Goal: Task Accomplishment & Management: Use online tool/utility

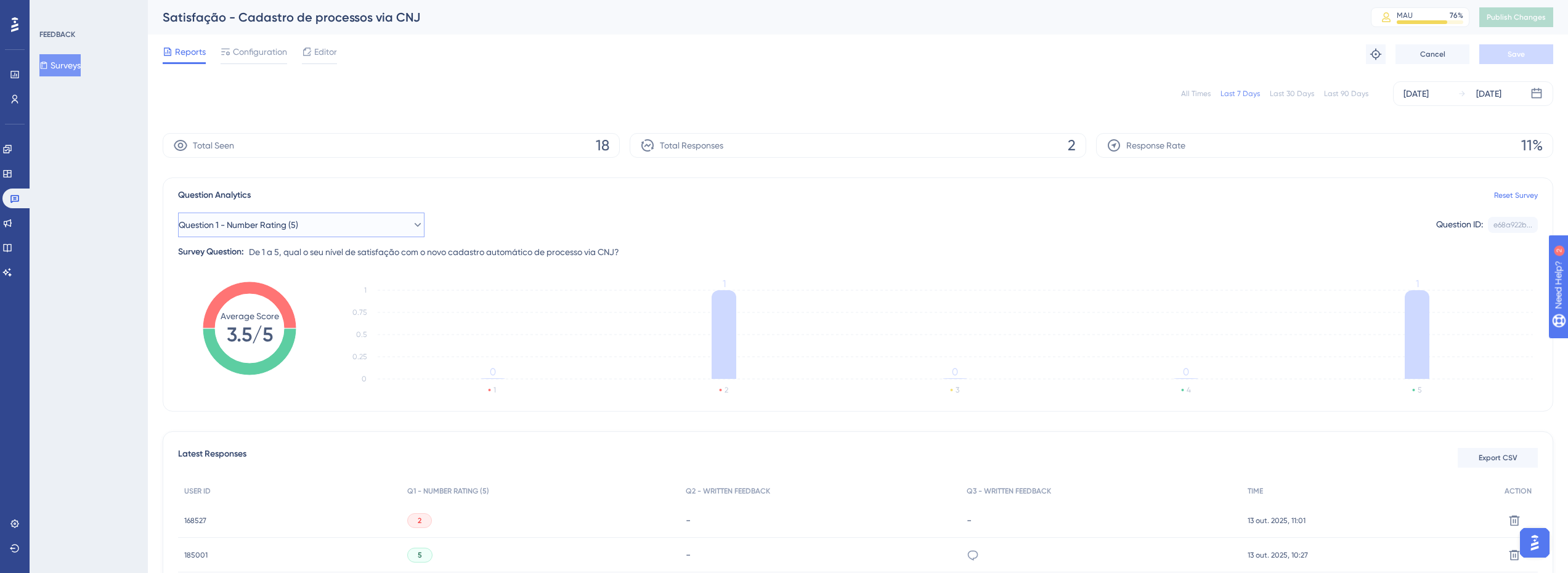
click at [260, 216] on button "Question 1 - Number Rating (5)" at bounding box center [301, 224] width 246 height 25
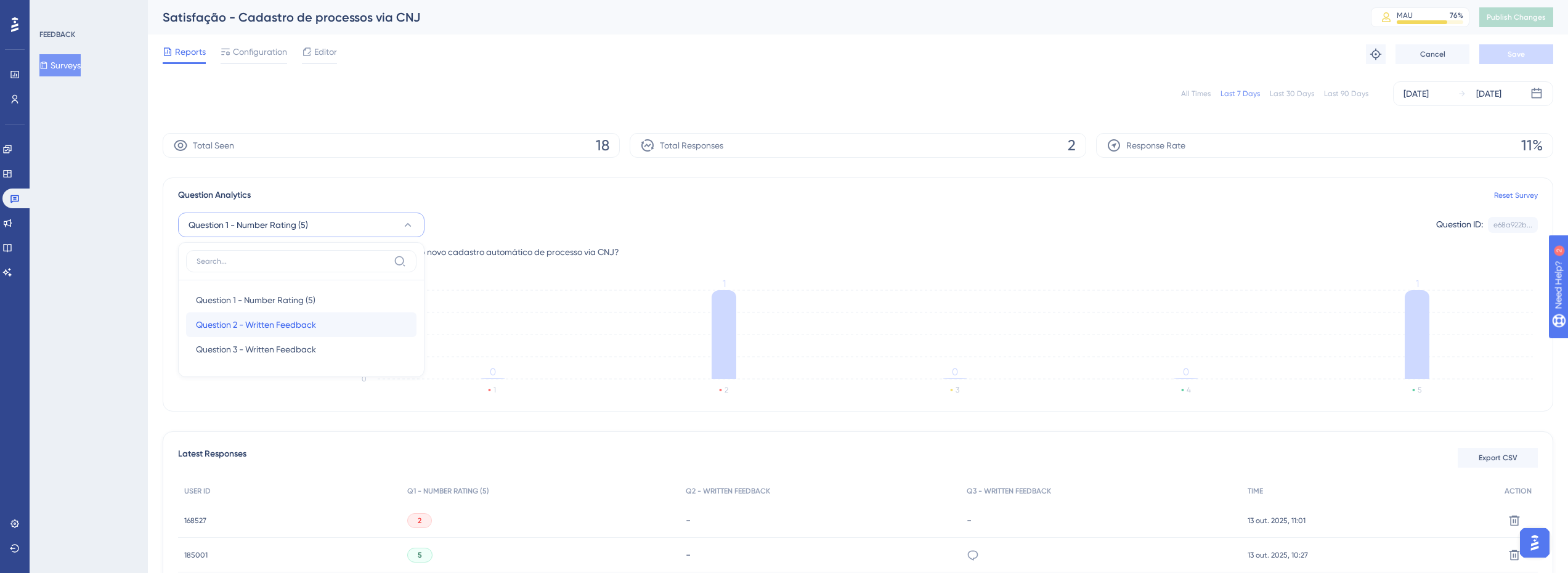
click at [260, 320] on span "Question 2 - Written Feedback" at bounding box center [256, 324] width 120 height 15
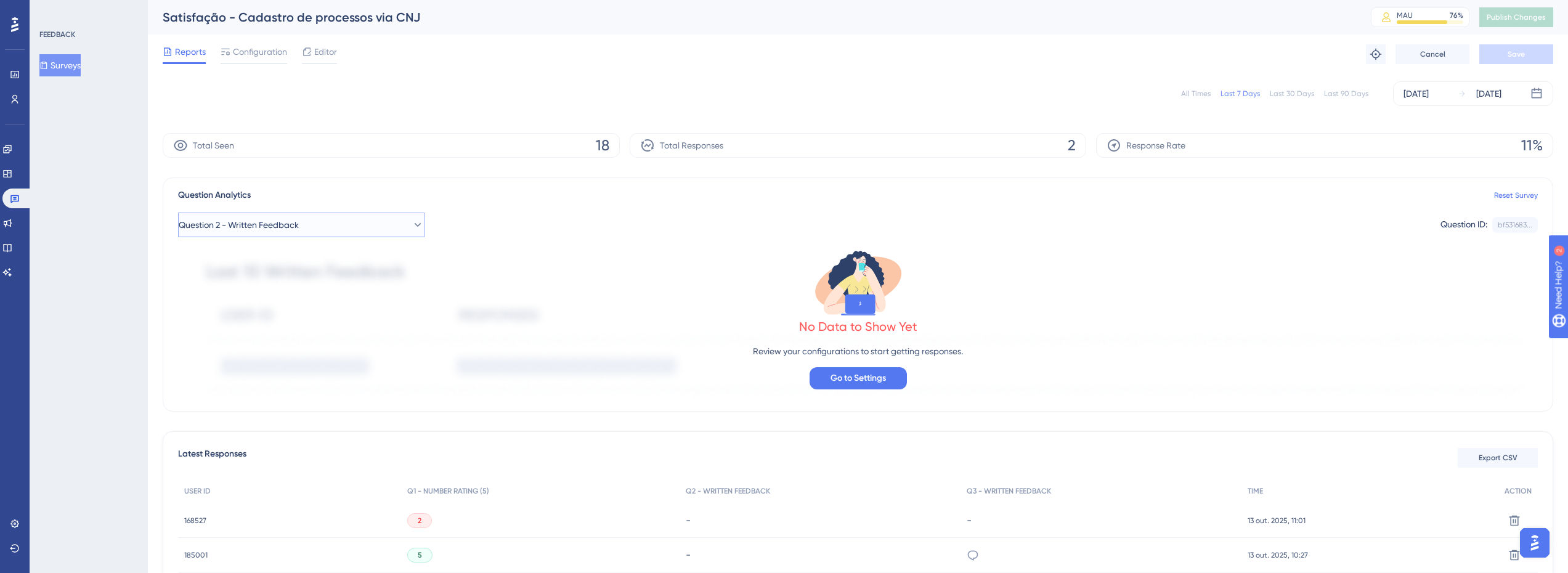
click at [243, 225] on span "Question 2 - Written Feedback" at bounding box center [239, 224] width 120 height 15
click at [290, 348] on span "Question 3 - Written Feedback" at bounding box center [256, 349] width 120 height 15
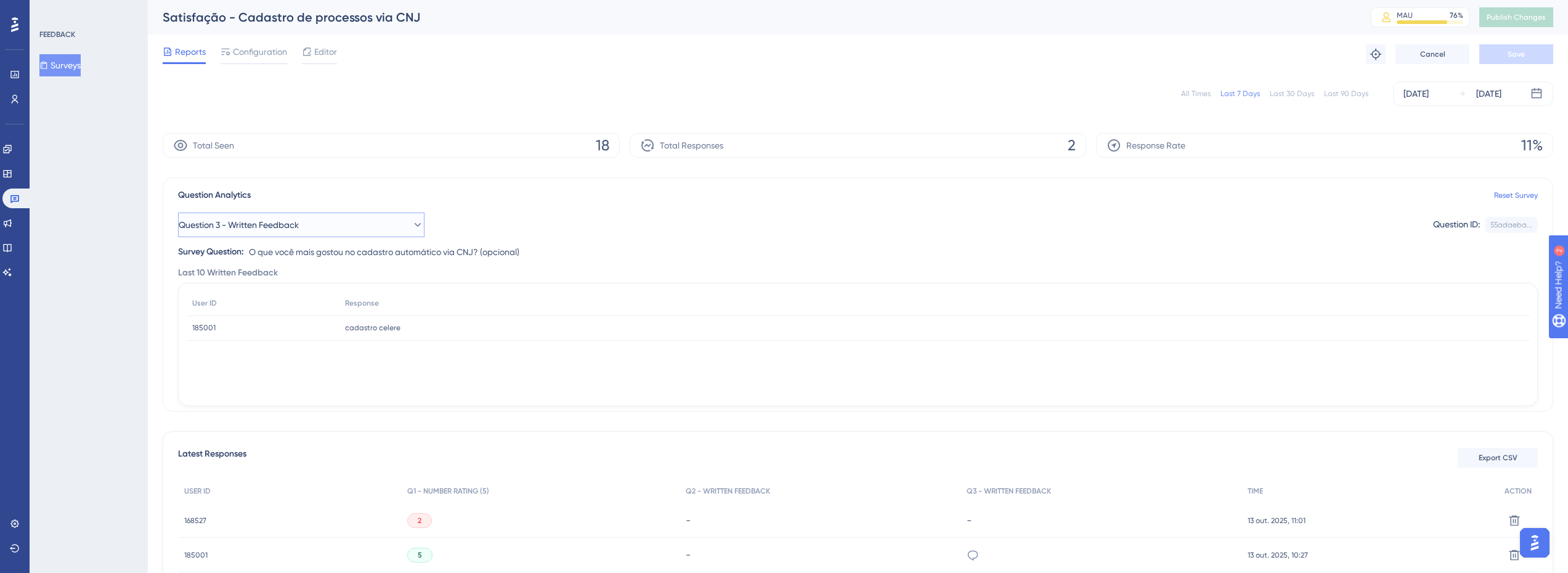
click at [255, 232] on span "Question 3 - Written Feedback" at bounding box center [239, 224] width 120 height 15
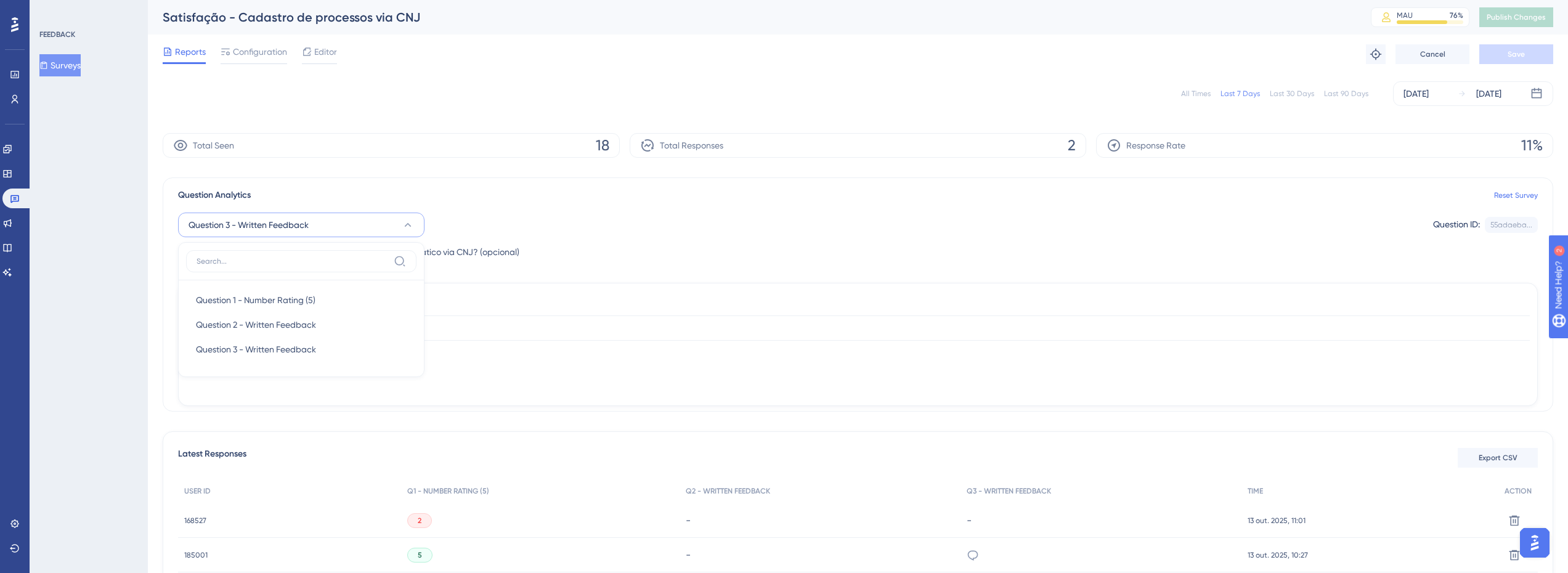
click at [515, 221] on div "Question 3 - Written Feedback Question 1 - Number Rating (5) Question 1 - Numbe…" at bounding box center [858, 224] width 1360 height 25
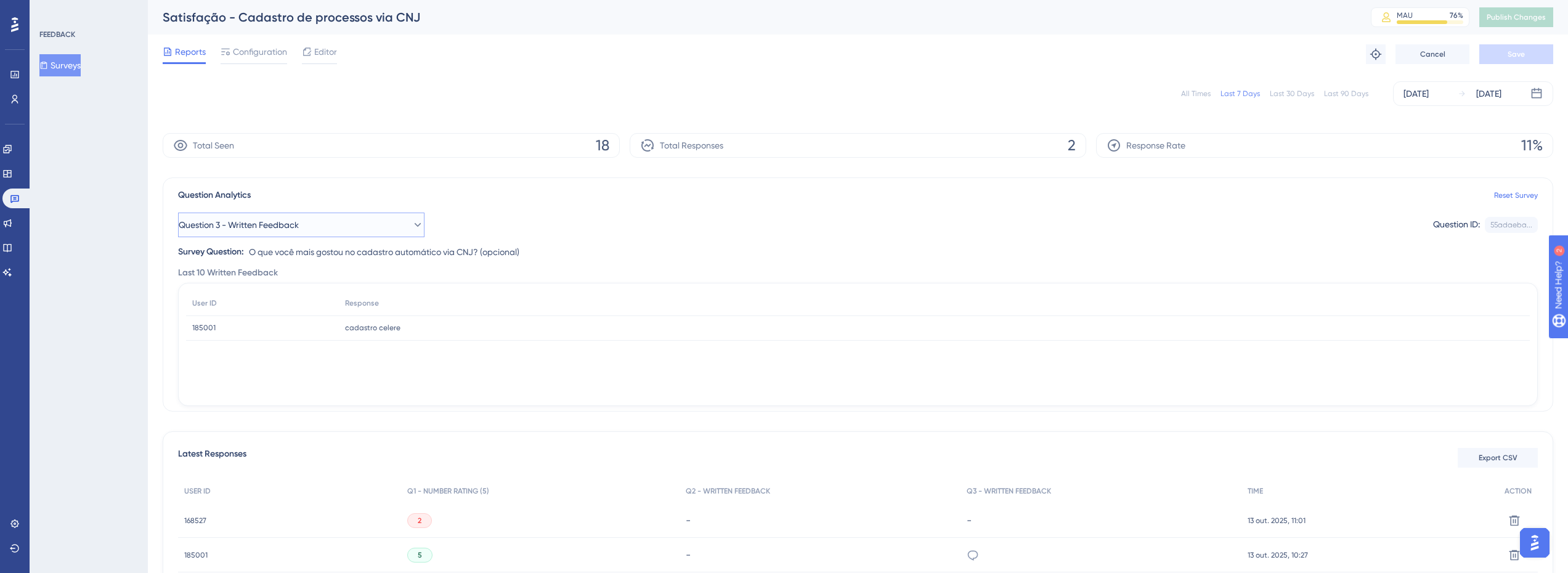
click at [244, 220] on span "Question 3 - Written Feedback" at bounding box center [239, 224] width 120 height 15
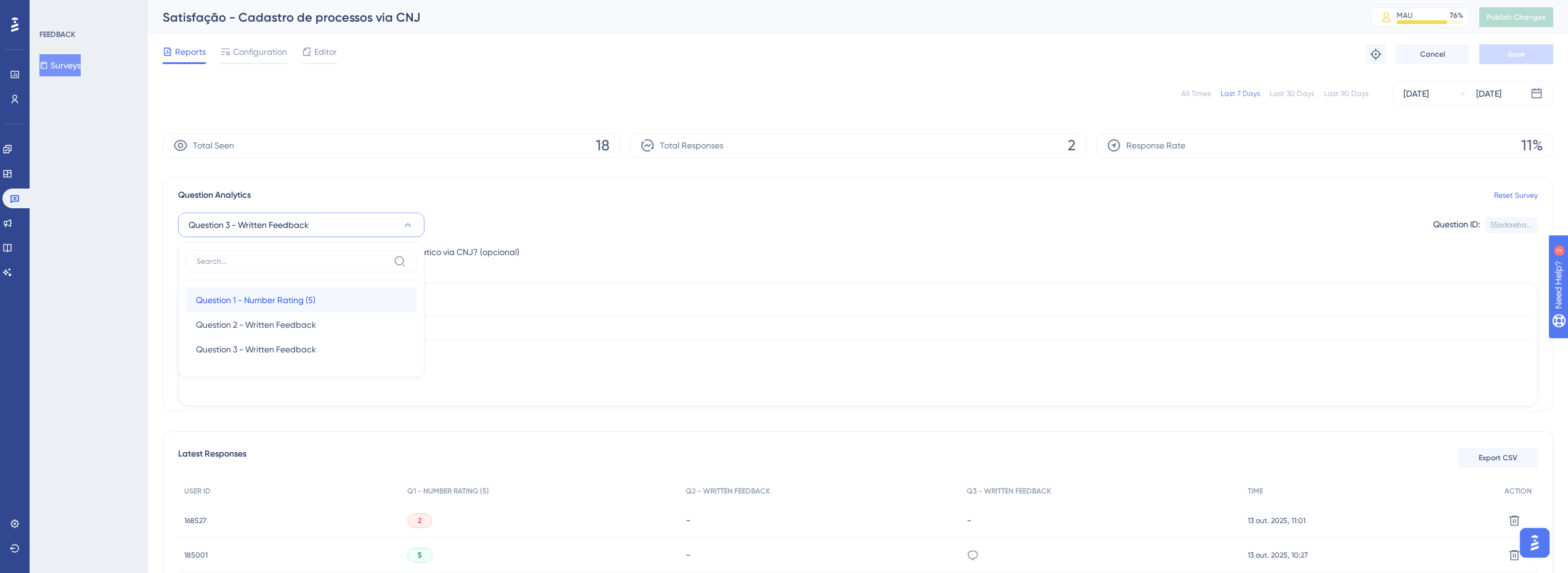
click at [255, 297] on span "Question 1 - Number Rating (5)" at bounding box center [255, 300] width 120 height 15
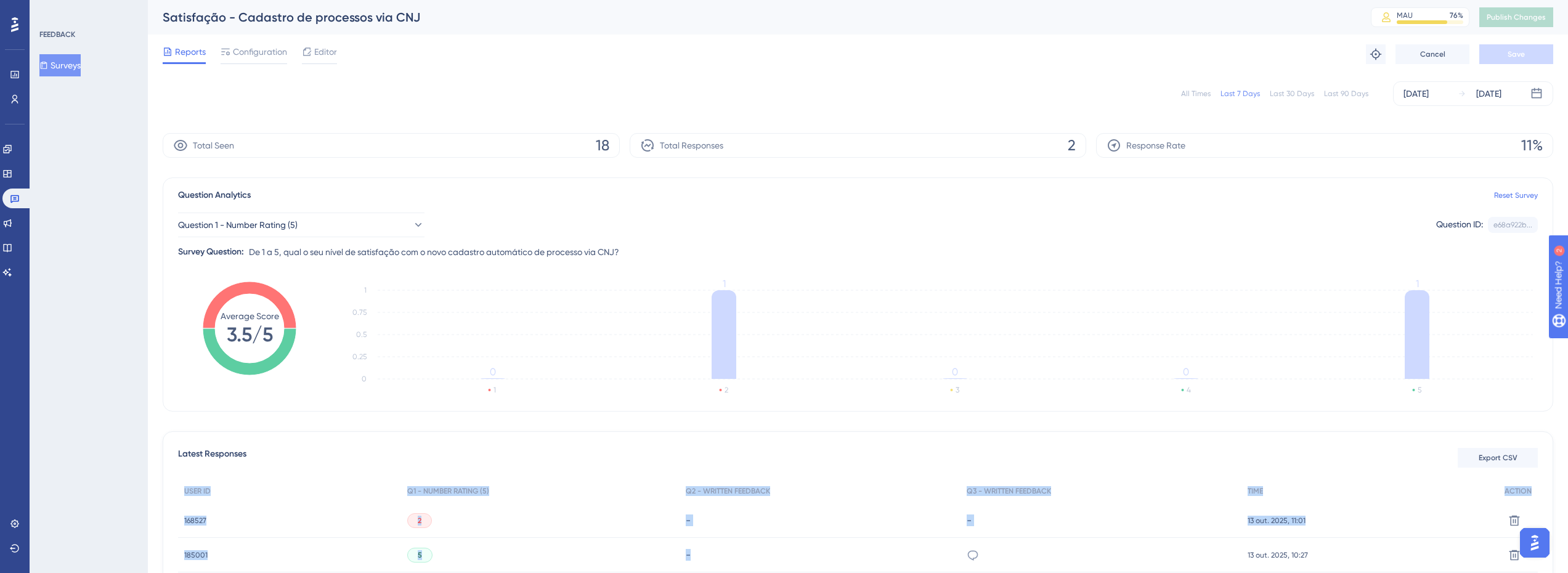
drag, startPoint x: 972, startPoint y: 554, endPoint x: 267, endPoint y: 431, distance: 715.6
click at [314, 449] on div "Latest Responses Export CSV USER ID Q1 - NUMBER RATING (5) Q2 - WRITTEN FEEDBAC…" at bounding box center [858, 524] width 1391 height 186
click at [255, 425] on div "All Times Last 7 Days Last 30 Days Last 90 Days [DATE] [DATE] Total Seen 18 Tot…" at bounding box center [858, 346] width 1391 height 544
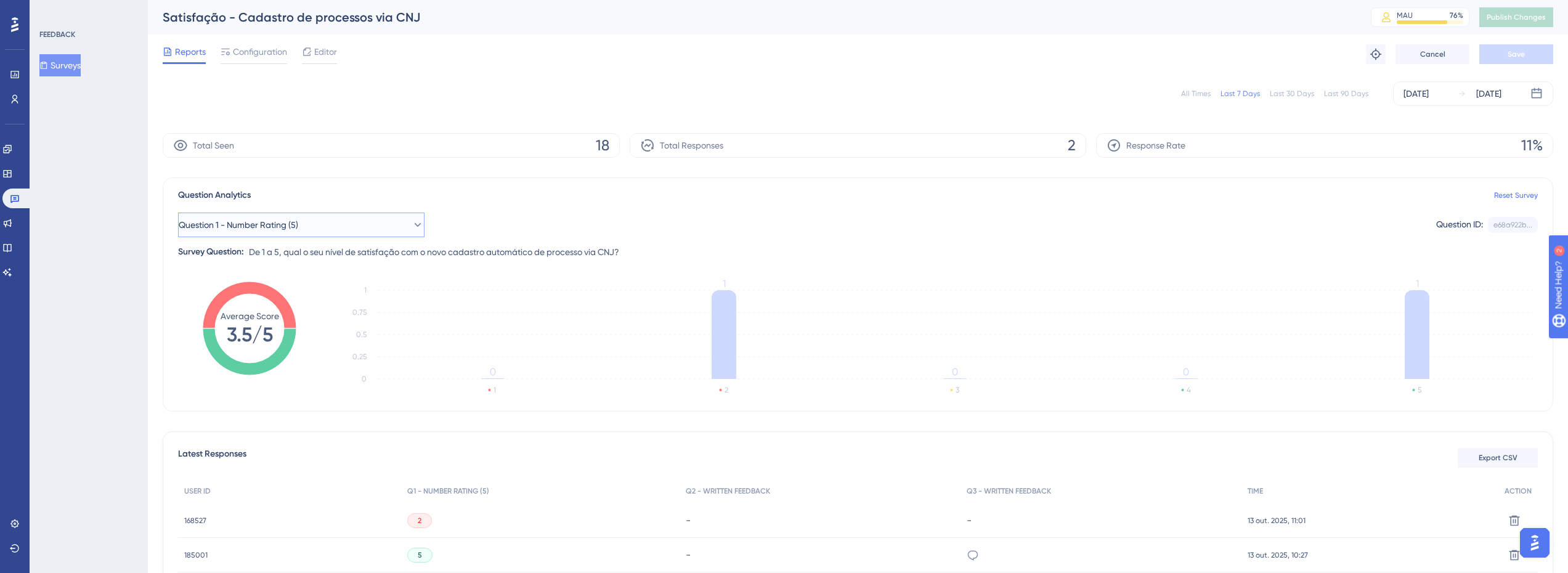
click at [298, 213] on button "Question 1 - Number Rating (5)" at bounding box center [301, 224] width 246 height 25
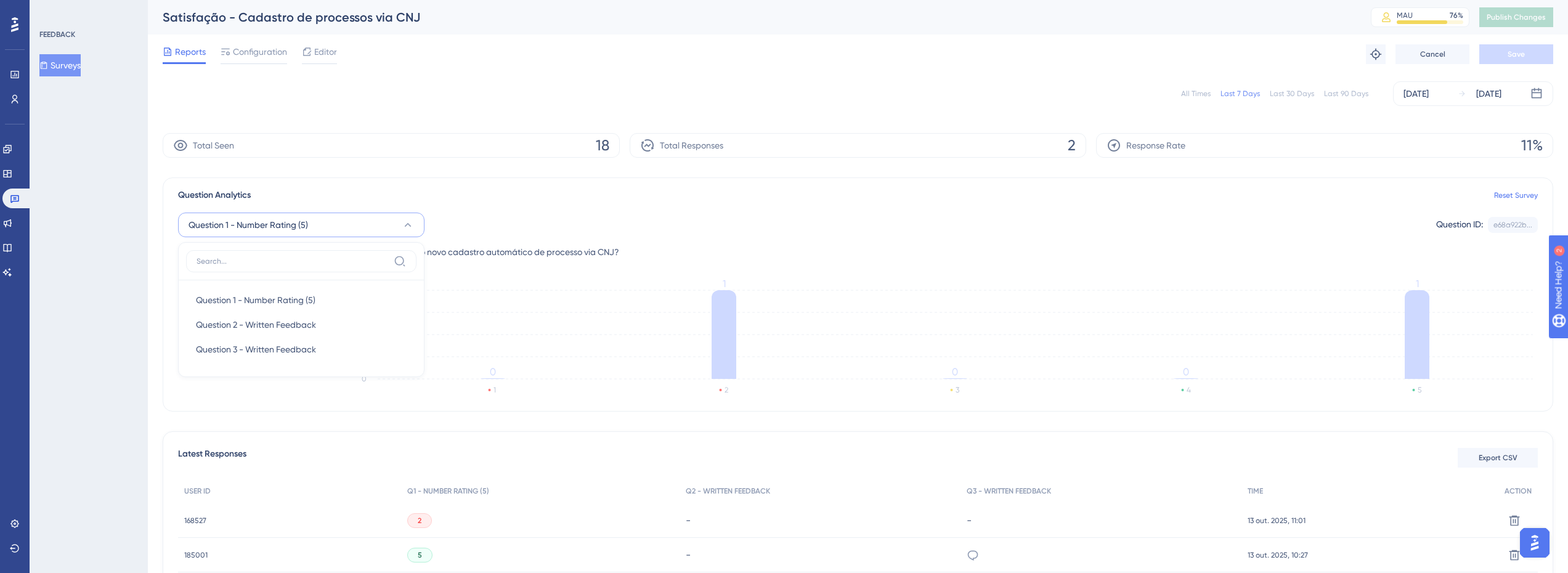
click at [439, 72] on div "Reports Configuration Editor Troubleshoot Cancel Save" at bounding box center [858, 54] width 1391 height 40
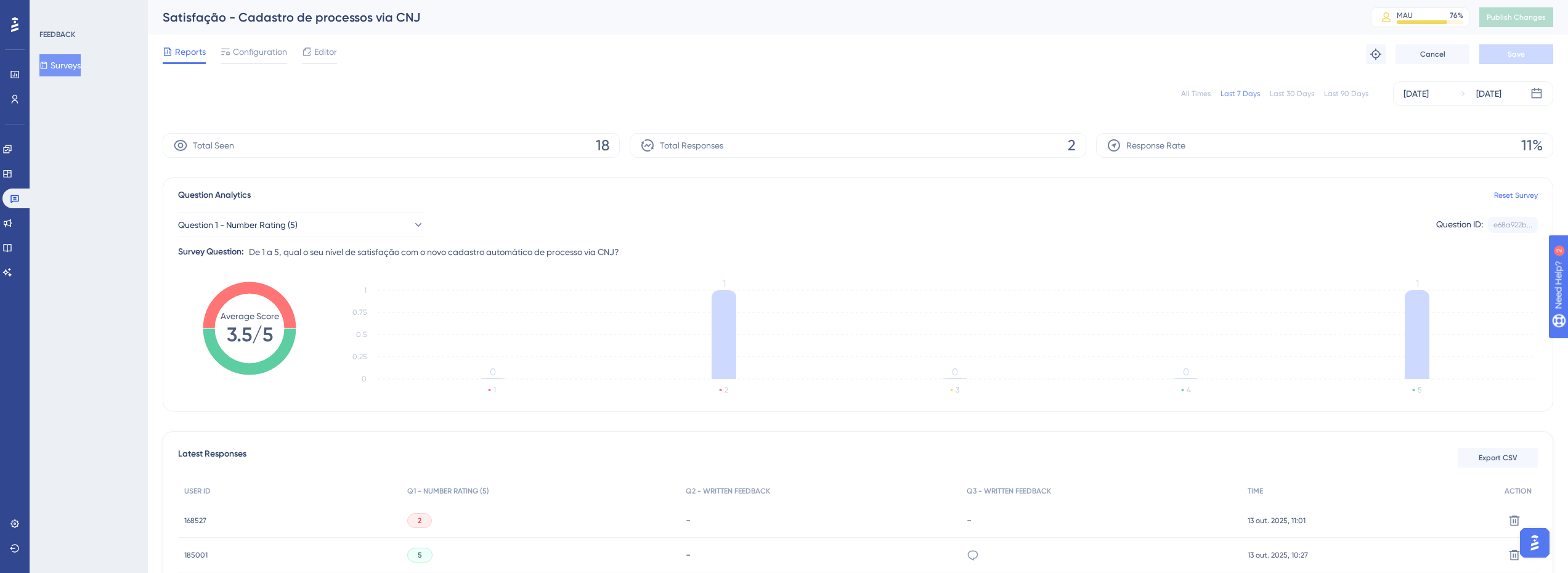
click at [326, 42] on div "Reports Configuration Editor Troubleshoot Cancel Save" at bounding box center [858, 54] width 1391 height 40
click at [318, 47] on span "Editor" at bounding box center [325, 51] width 23 height 15
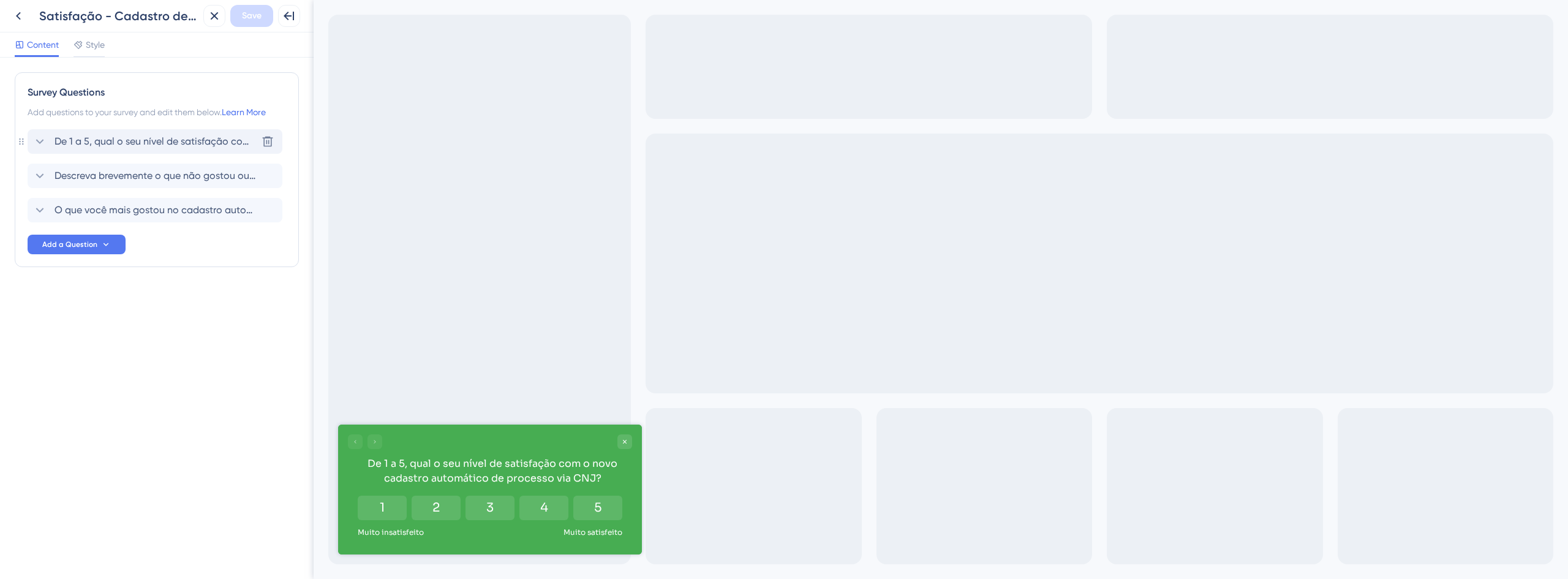
click at [123, 138] on span "De 1 a 5, qual o seu nível de satisfação com o novo cadastro automático de proc…" at bounding box center [156, 141] width 202 height 15
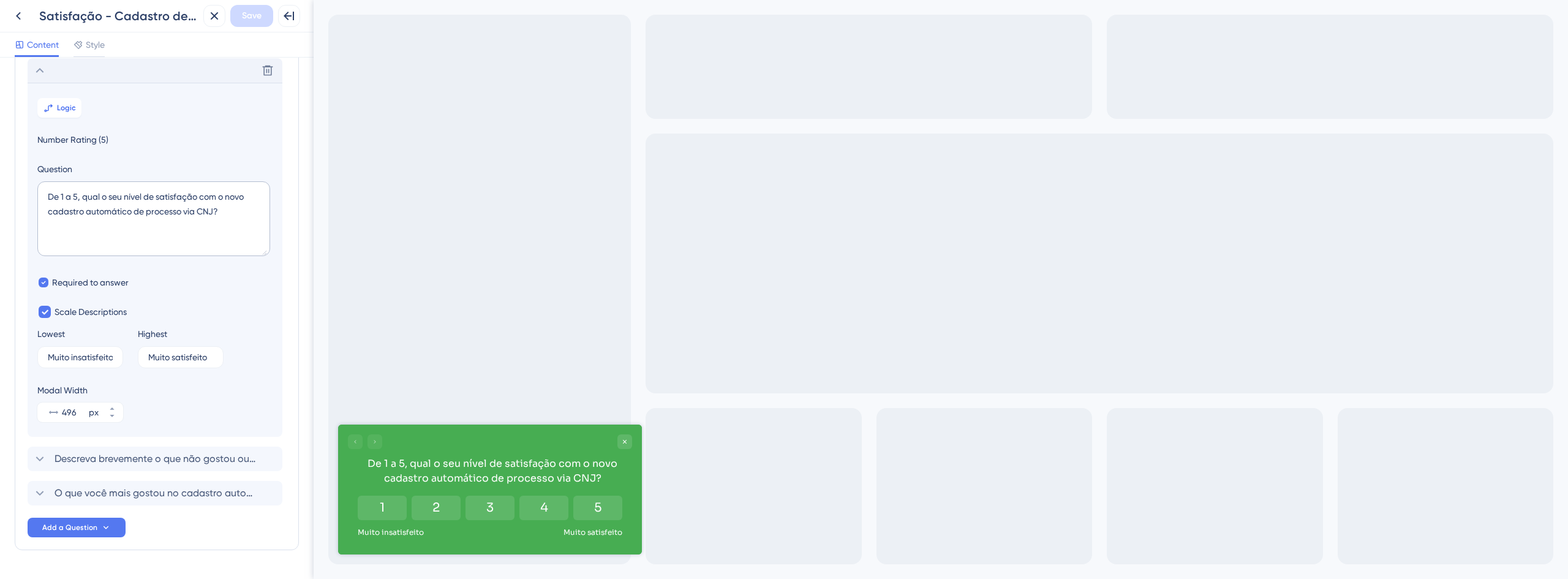
scroll to position [72, 0]
click at [125, 460] on span "Descreva brevemente o que não gostou ou o que gostaria que melhorássemos (opcio…" at bounding box center [156, 458] width 202 height 15
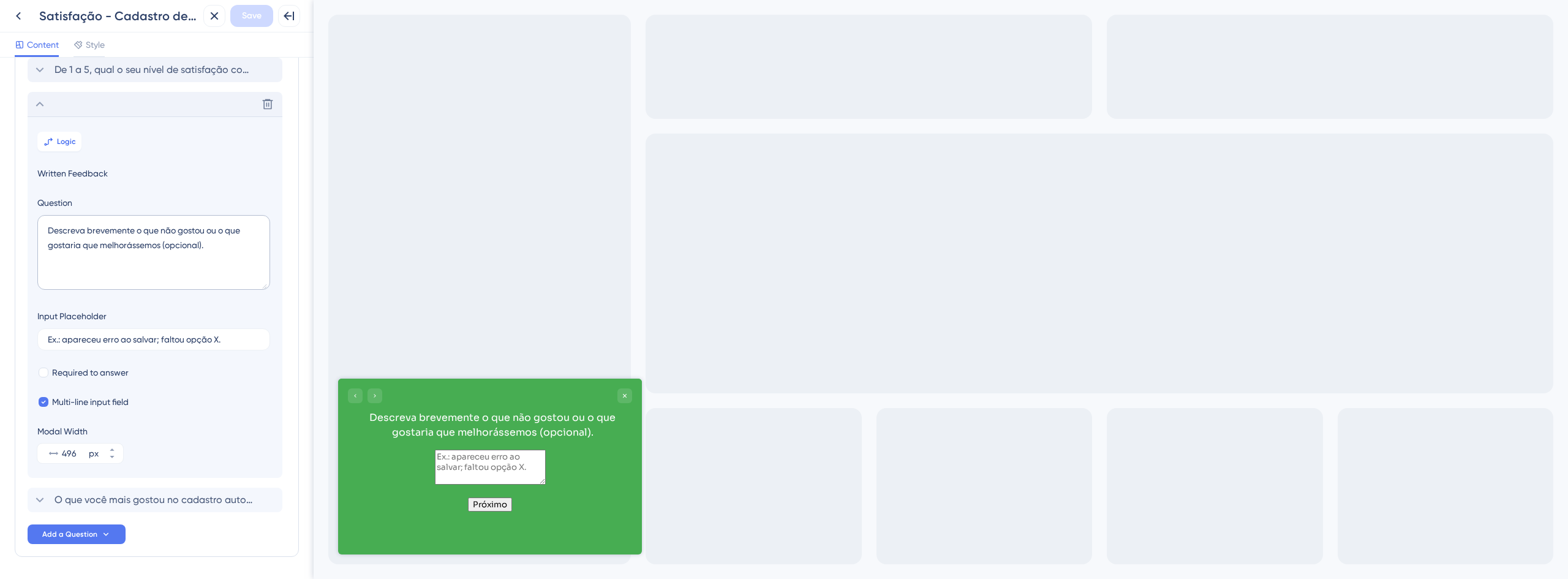
scroll to position [106, 0]
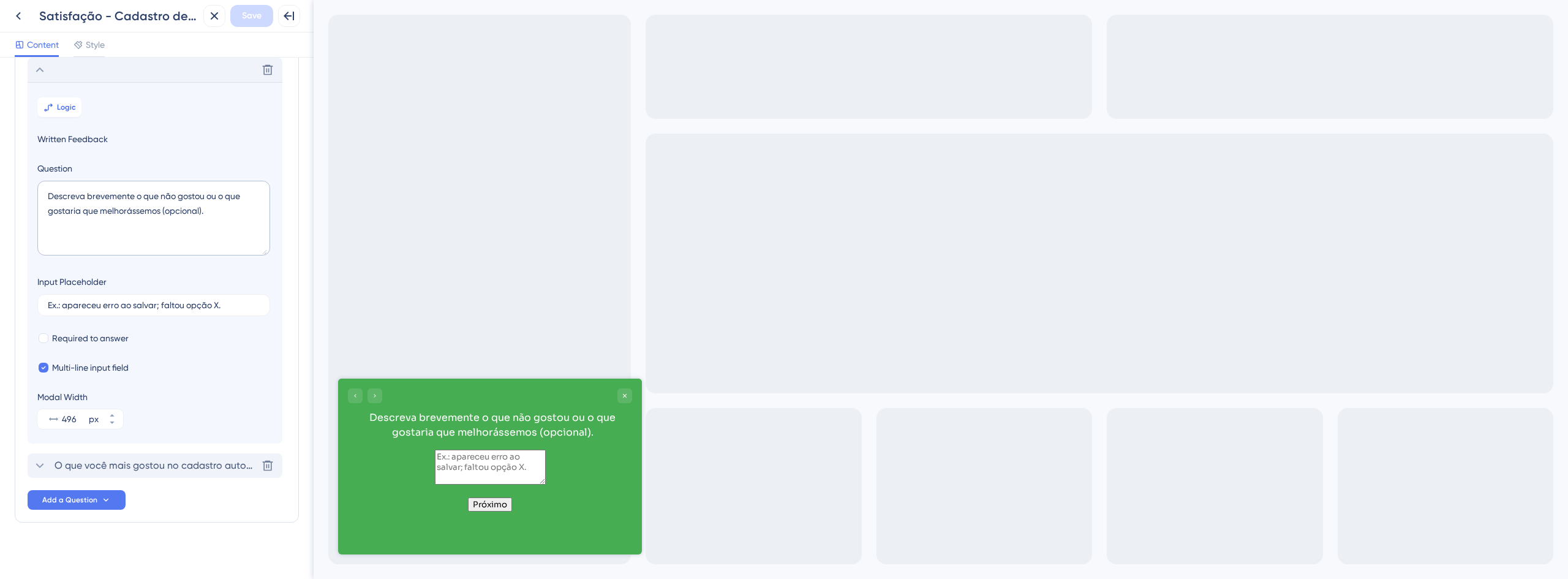
click at [144, 467] on span "O que você mais gostou no cadastro automático via CNJ? (opcional)" at bounding box center [156, 465] width 202 height 15
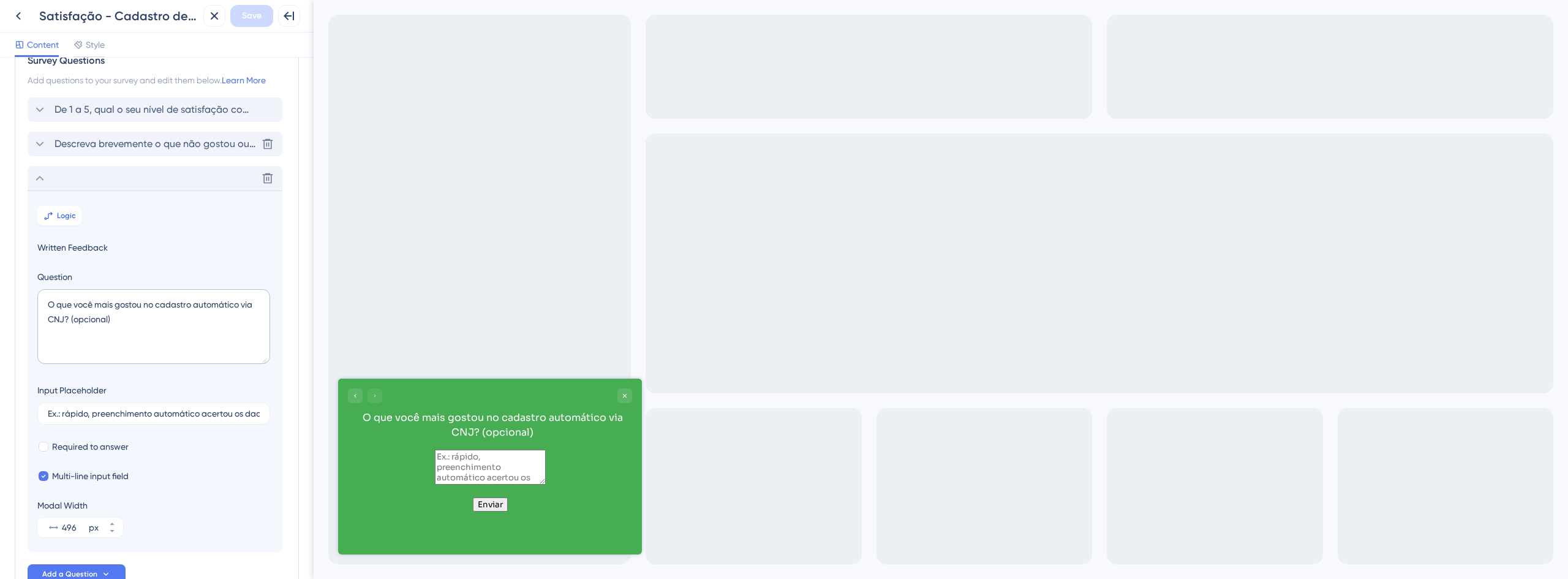
scroll to position [0, 0]
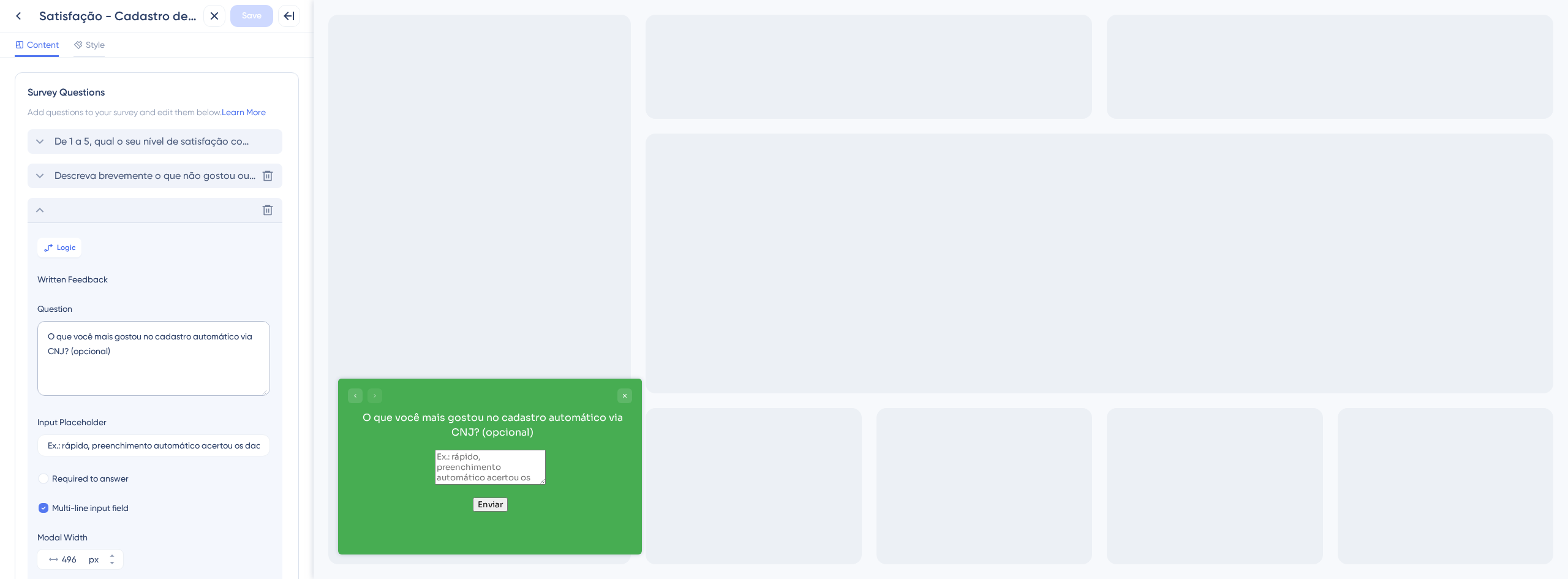
click at [97, 184] on div "Descreva brevemente o que não gostou ou o que gostaria que melhorássemos (opcio…" at bounding box center [154, 175] width 255 height 25
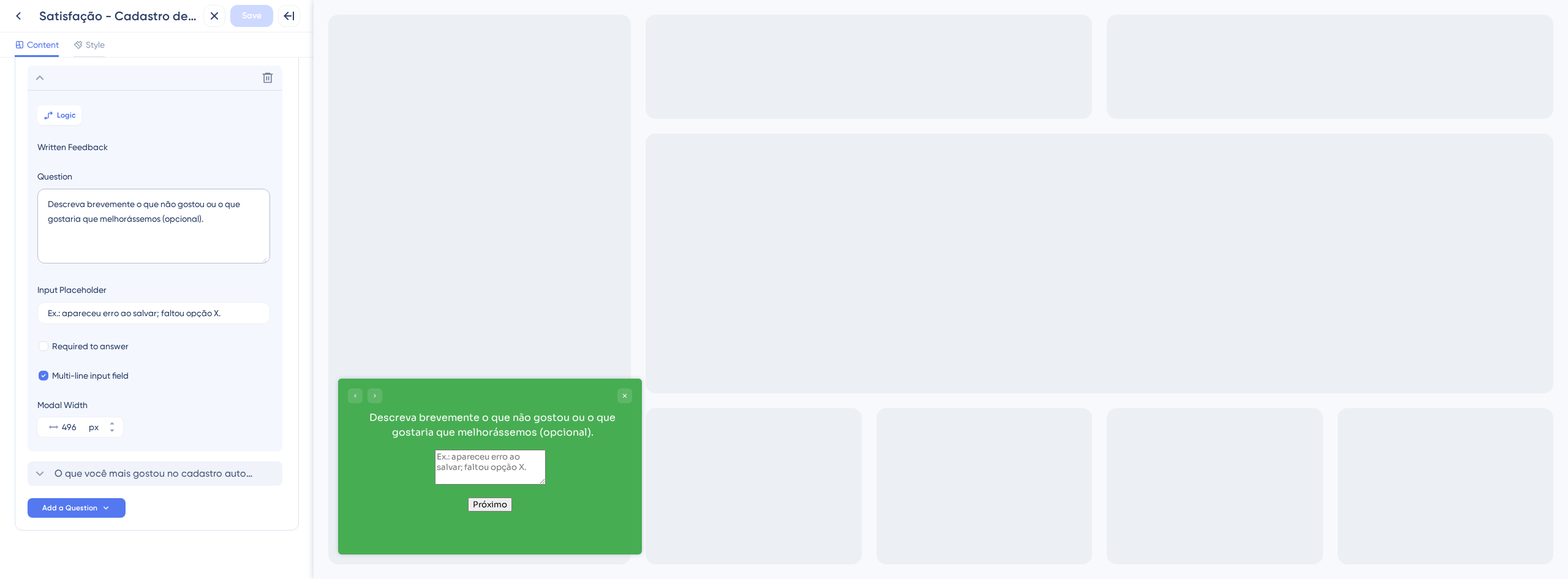
scroll to position [106, 0]
click at [201, 209] on textarea "Descreva brevemente o que não gostou ou o que gostaria que melhorássemos (opcio…" at bounding box center [154, 218] width 233 height 75
click at [205, 195] on textarea "Descreva brevemente o que não gostou ou o que gostaria que melhorássemos (opcio…" at bounding box center [154, 218] width 233 height 75
click at [209, 194] on textarea "Descreva brevemente o que não gostou ou o que gostaria que melhorássemos (opcio…" at bounding box center [154, 218] width 233 height 75
click at [163, 208] on textarea "Descreva brevemente o que não gostou ou o que gostaria que melhorássemos (opcio…" at bounding box center [154, 218] width 233 height 75
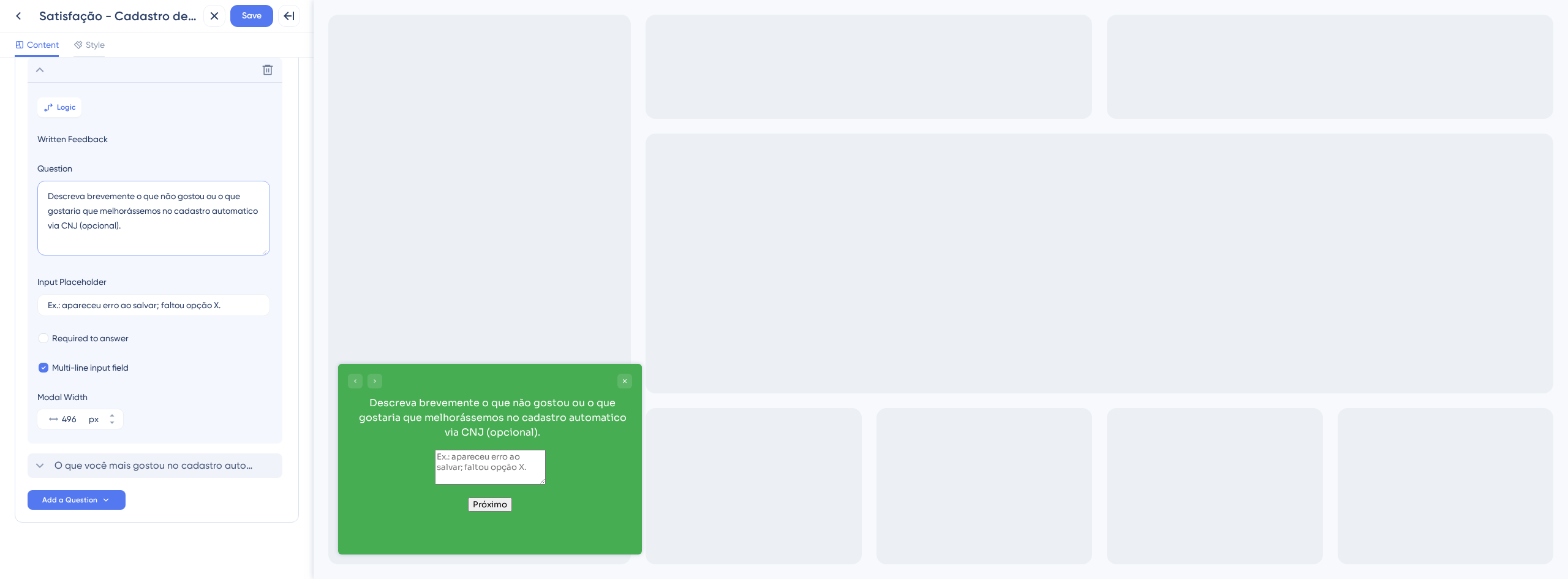
scroll to position [0, 0]
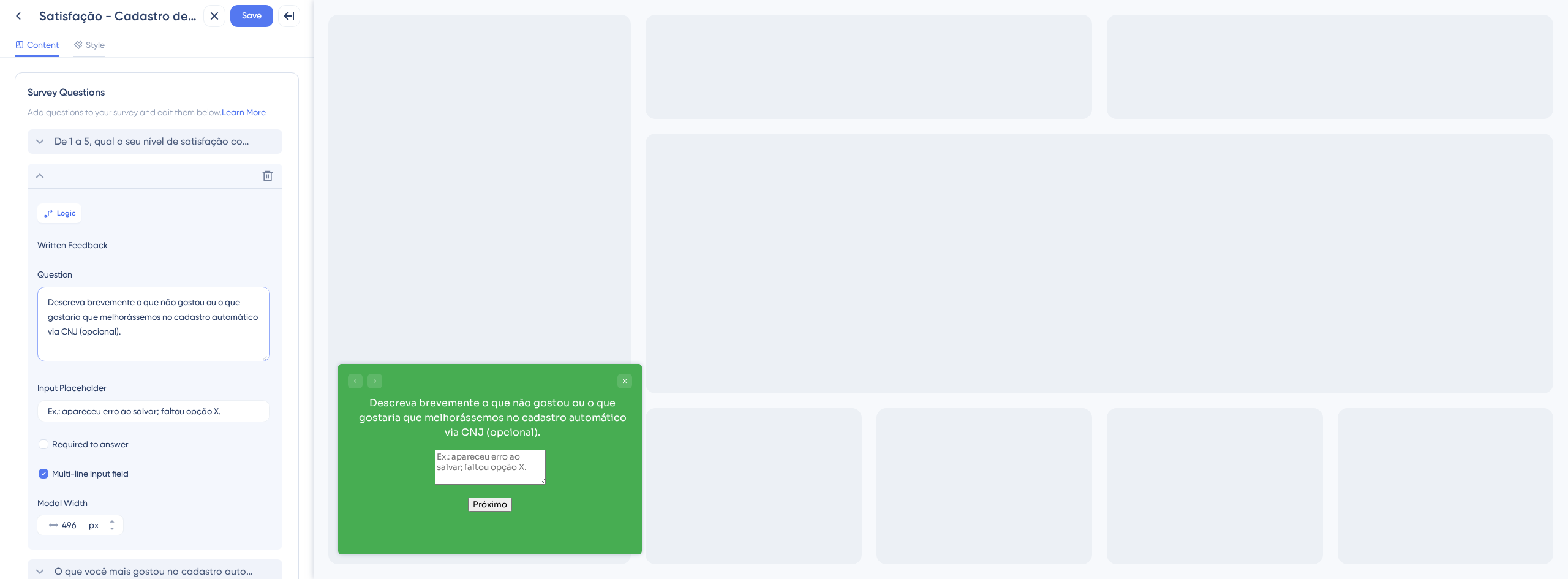
type textarea "Descreva brevemente o que não gostou ou o que gostaria que melhorássemos no cad…"
click at [116, 134] on span "De 1 a 5, qual o seu nível de satisfação com o novo cadastro automático de proc…" at bounding box center [156, 141] width 202 height 15
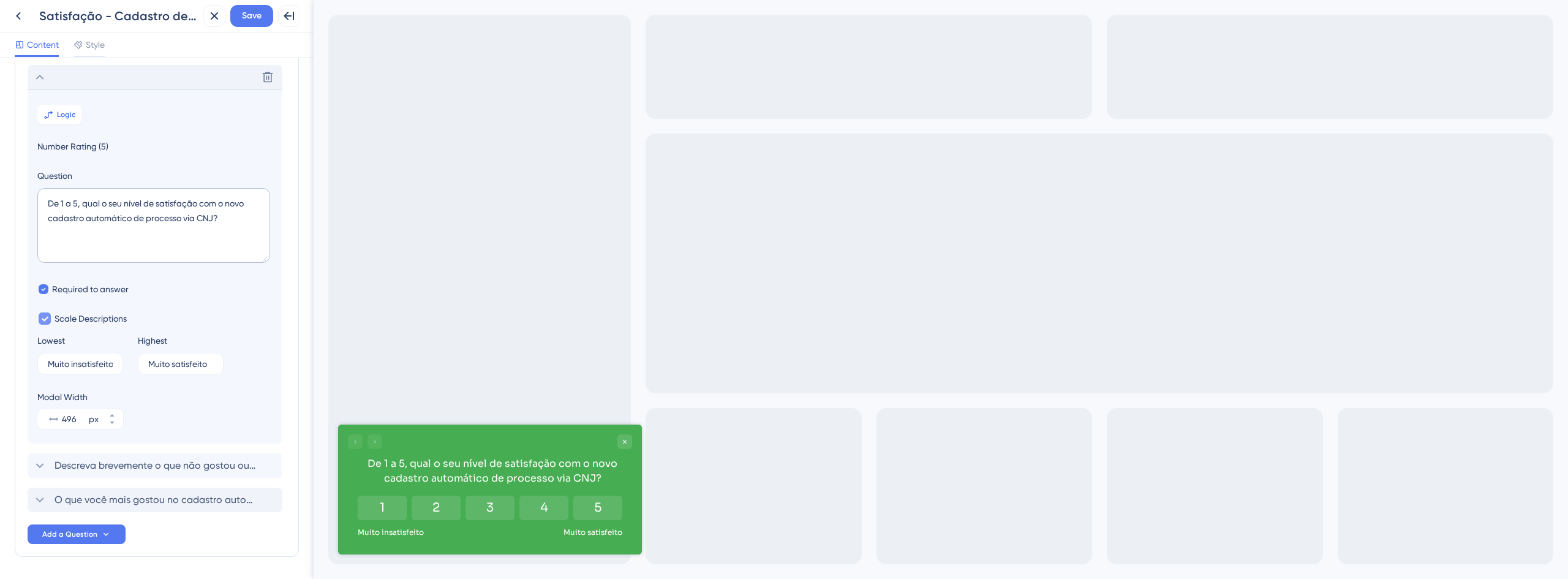
scroll to position [72, 0]
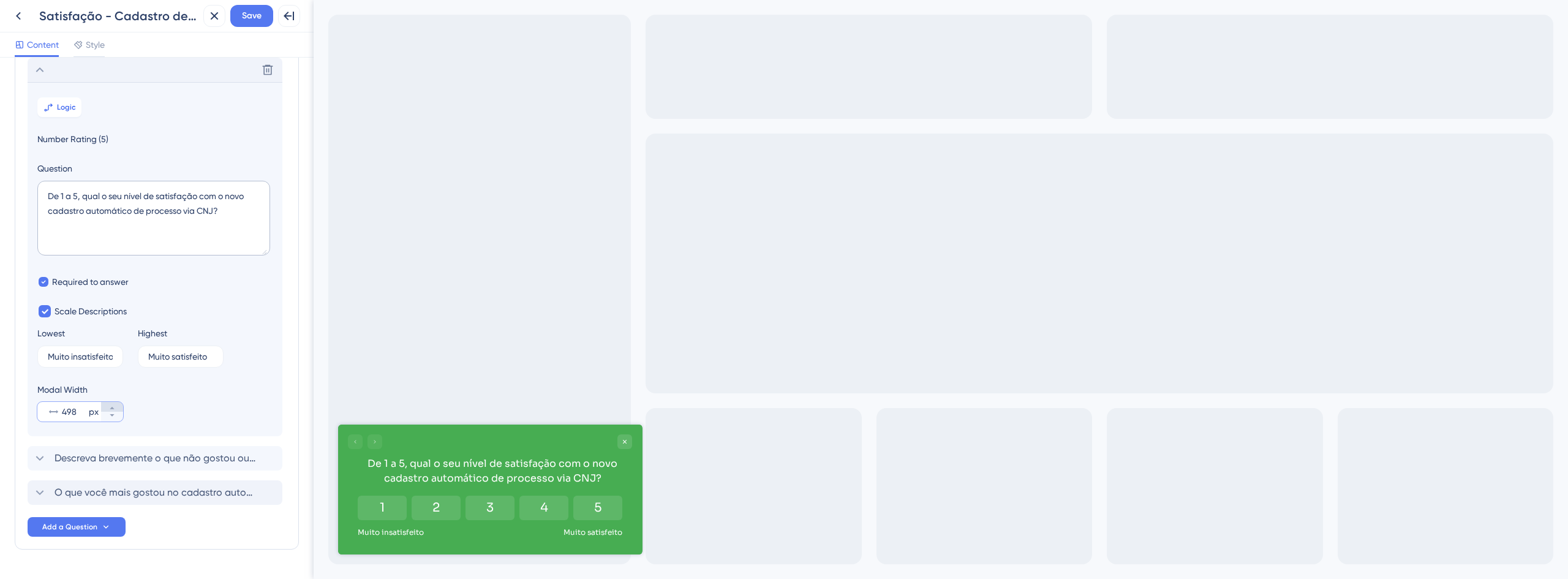
click at [109, 405] on icon at bounding box center [112, 408] width 8 height 8
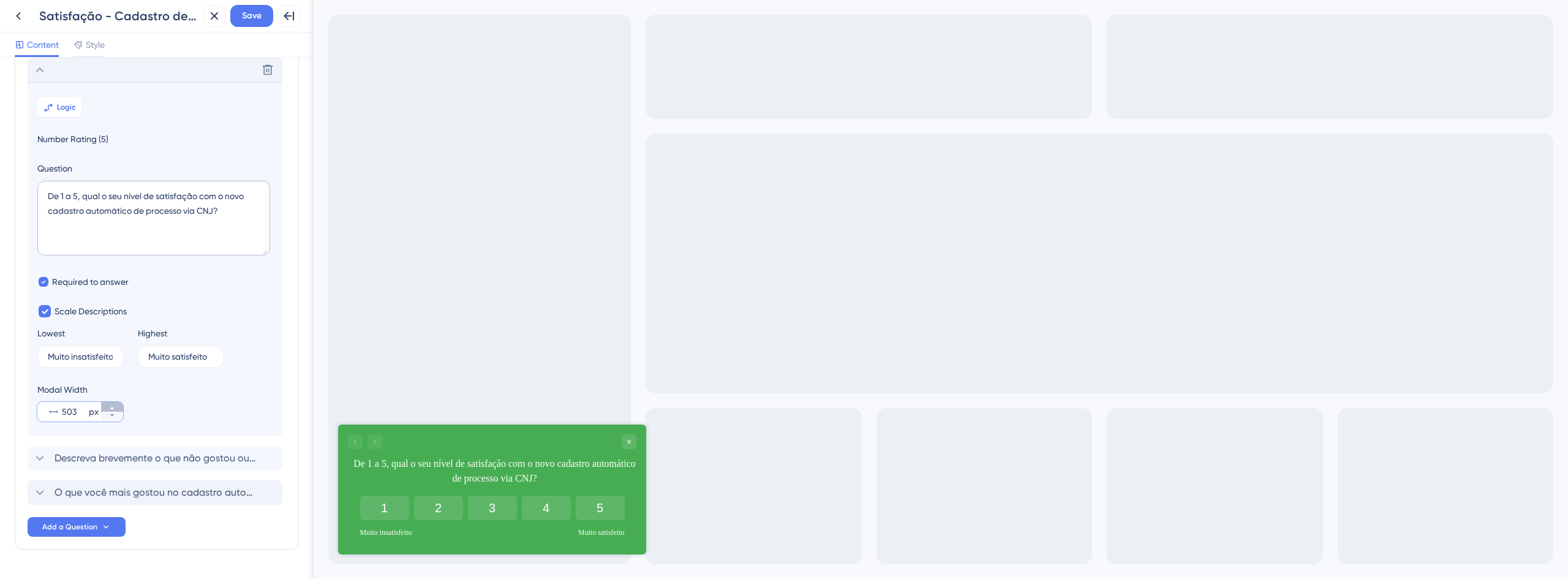
click at [109, 405] on icon at bounding box center [112, 408] width 8 height 8
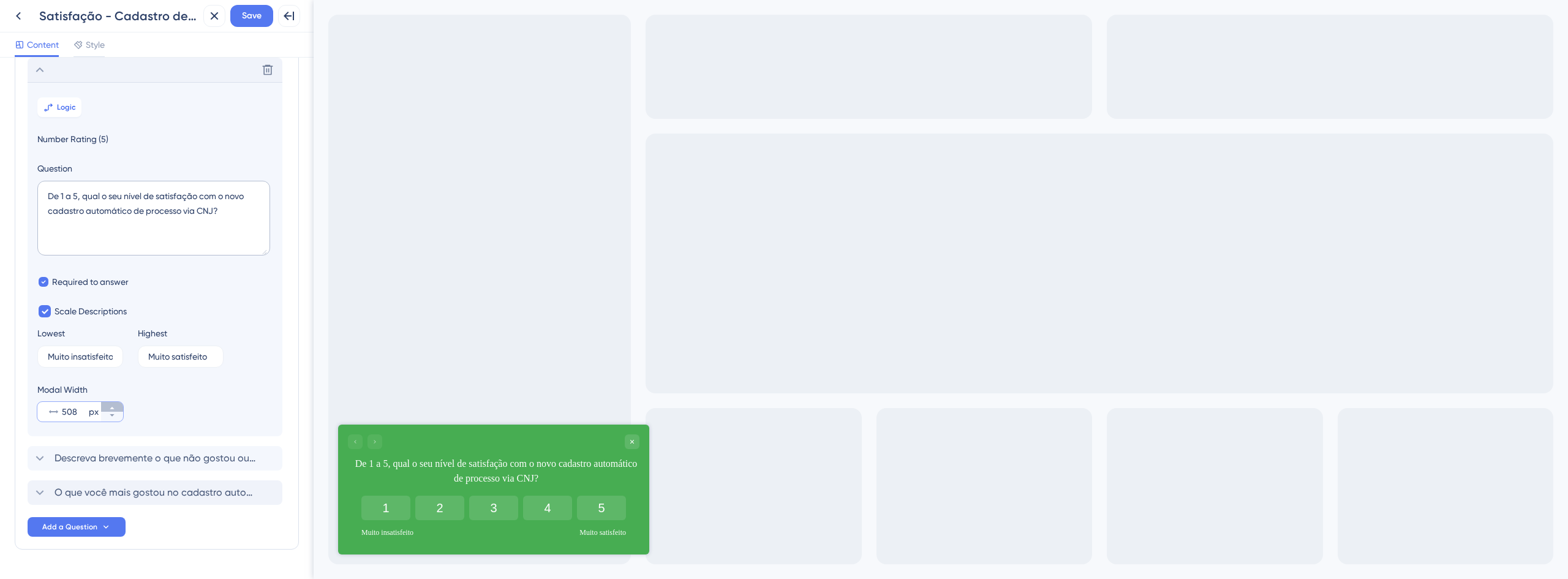
click at [109, 405] on icon at bounding box center [112, 408] width 8 height 8
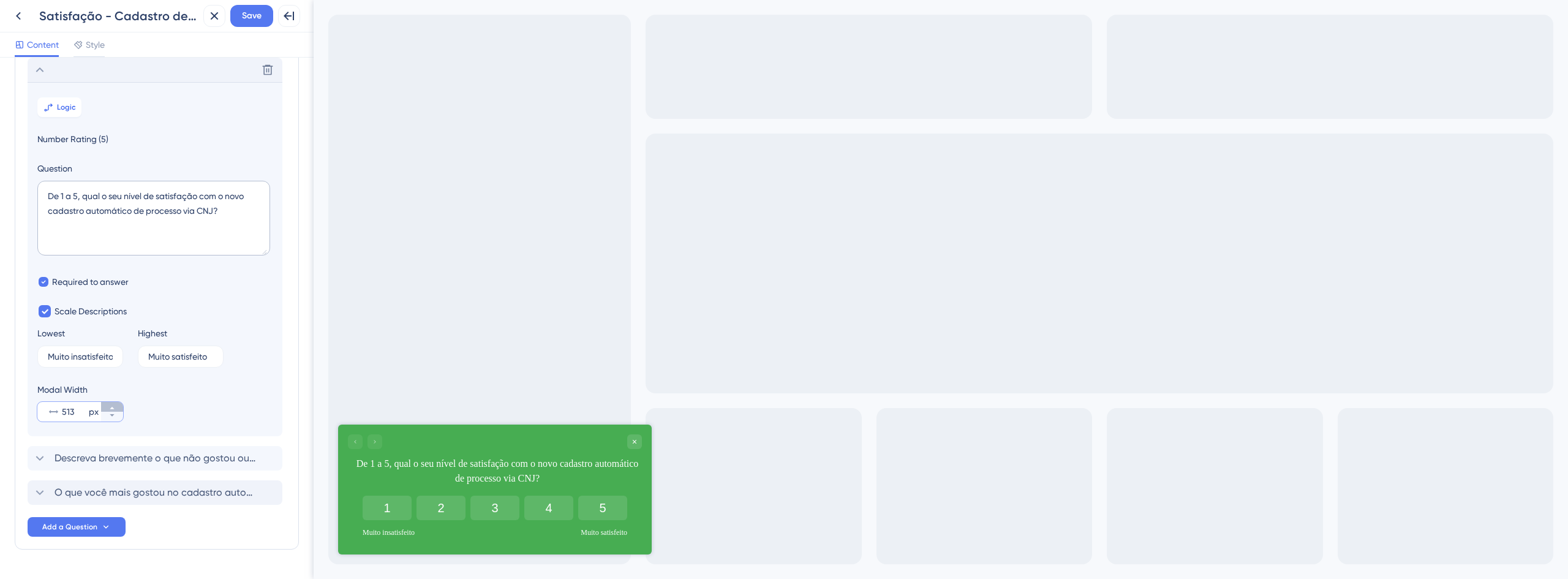
click at [109, 405] on icon at bounding box center [112, 408] width 8 height 8
type input "515"
click at [172, 451] on span "Descreva brevemente o que não gostou ou o que gostaria que melhorássemos no cad…" at bounding box center [156, 458] width 202 height 15
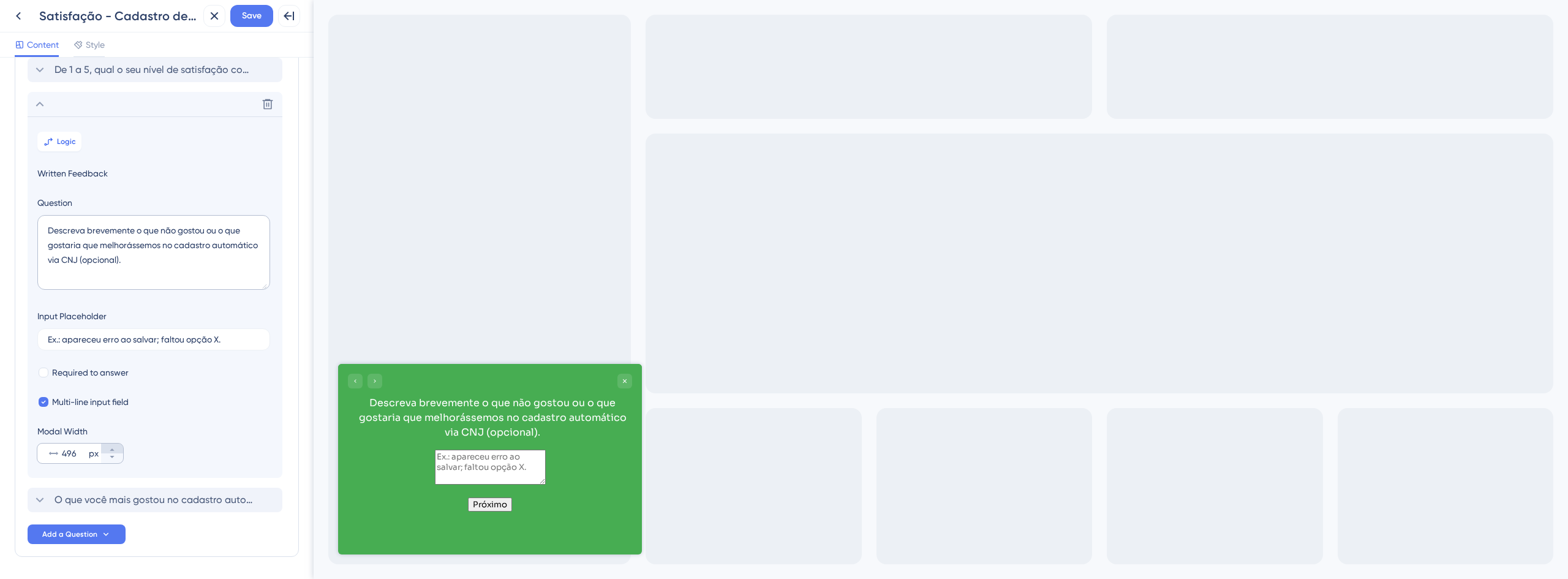
scroll to position [106, 0]
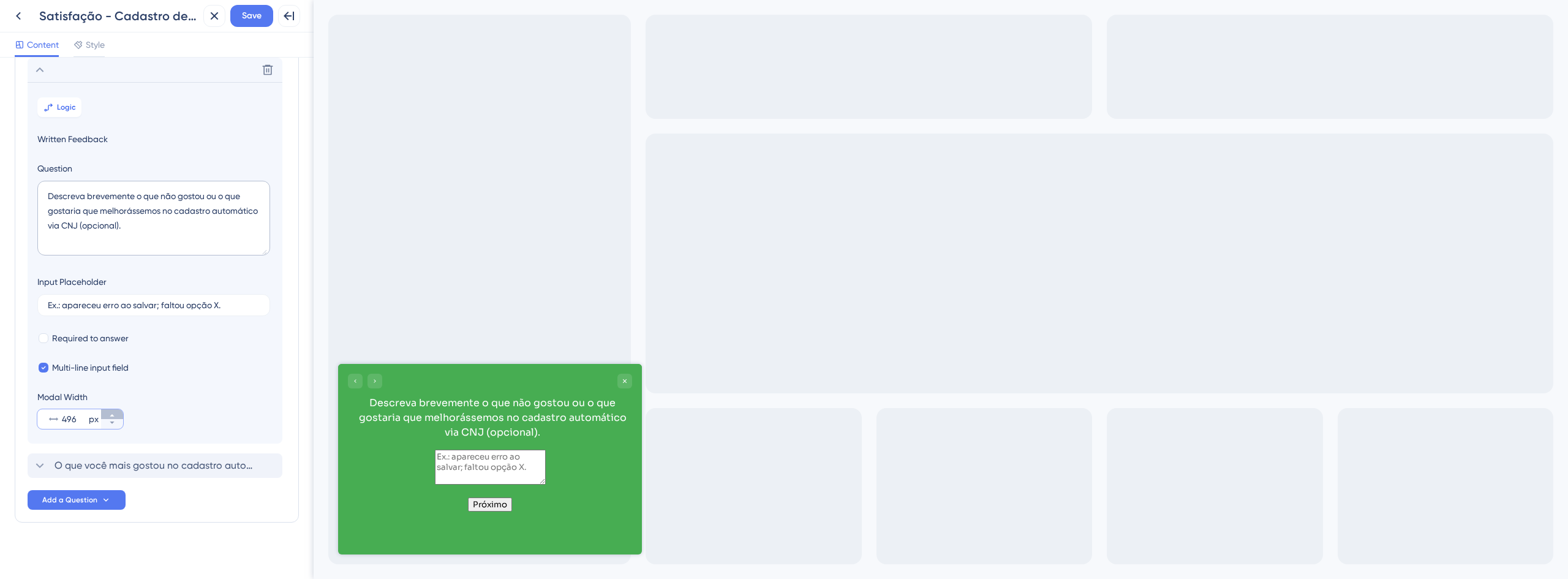
click at [111, 418] on icon at bounding box center [112, 416] width 8 height 8
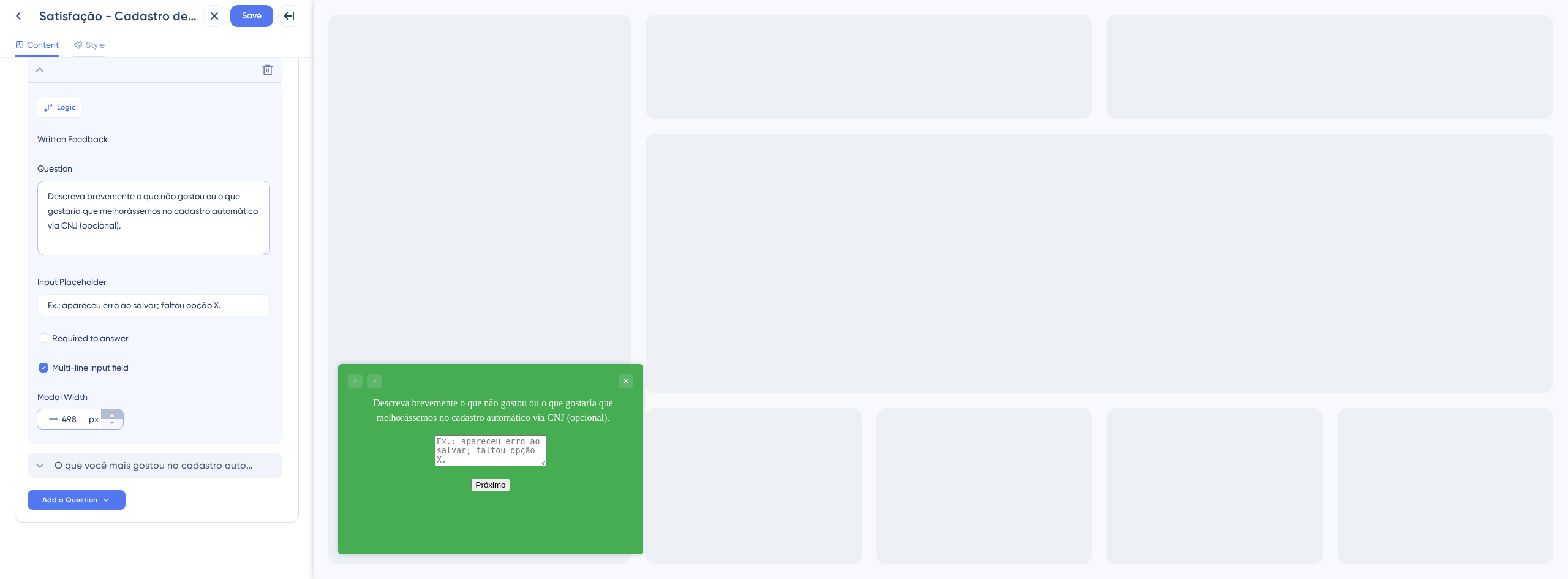
click at [111, 418] on icon at bounding box center [112, 416] width 8 height 8
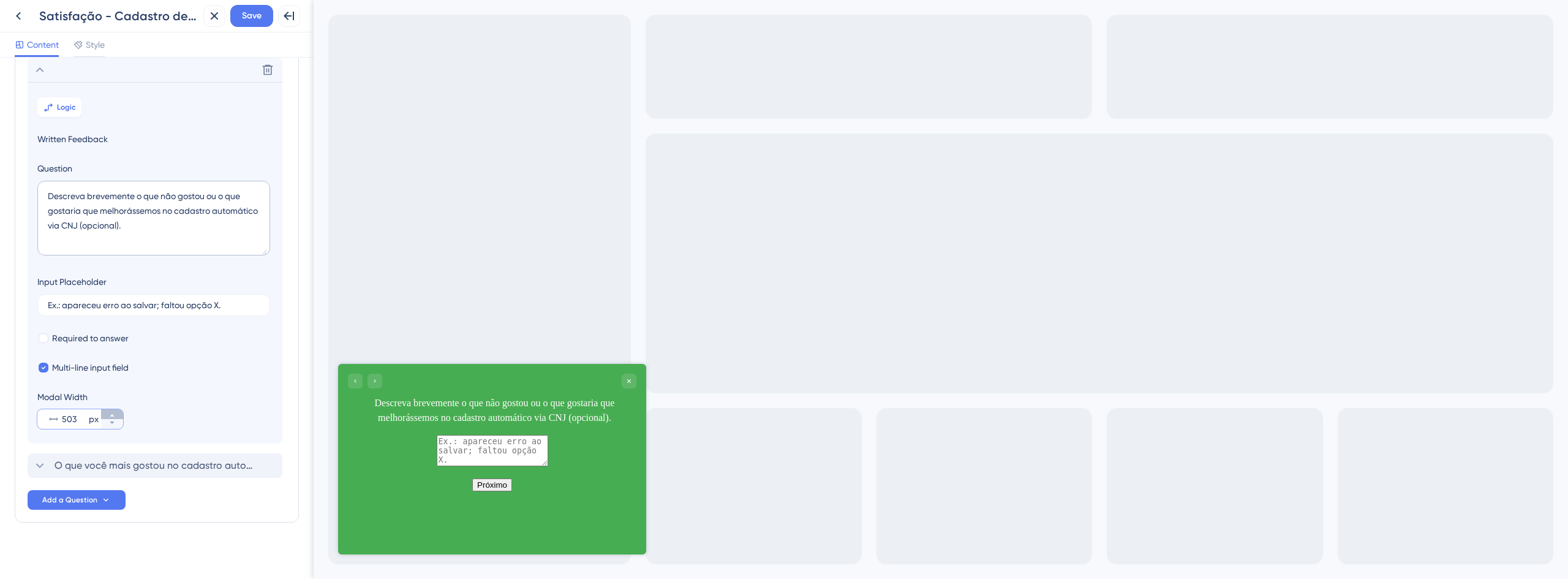
click at [111, 418] on icon at bounding box center [112, 416] width 8 height 8
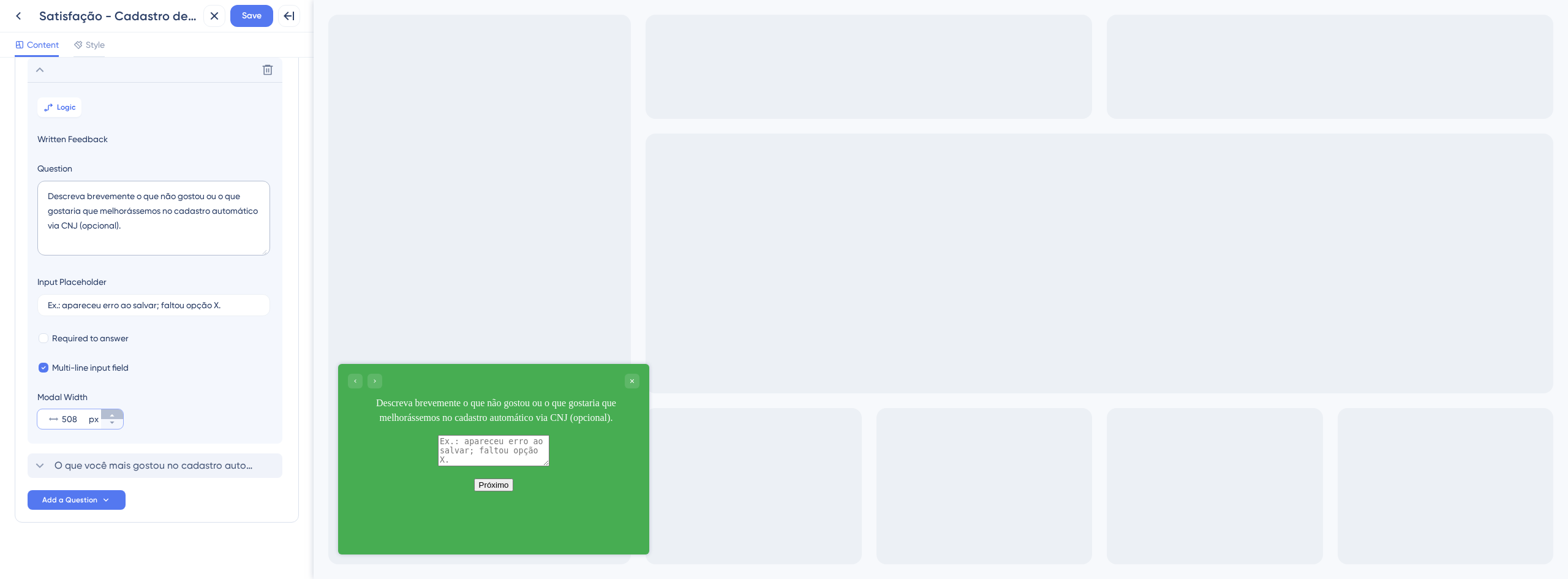
click at [111, 418] on icon at bounding box center [112, 416] width 8 height 8
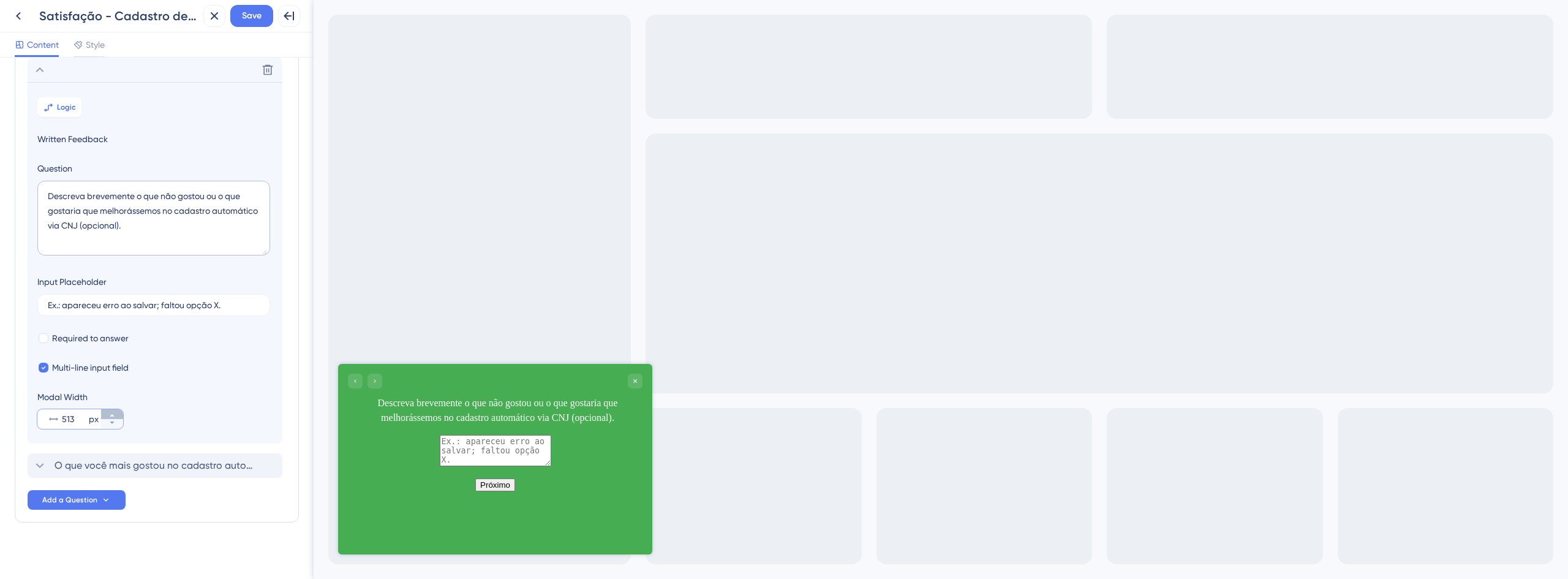
click at [111, 418] on icon at bounding box center [112, 416] width 8 height 8
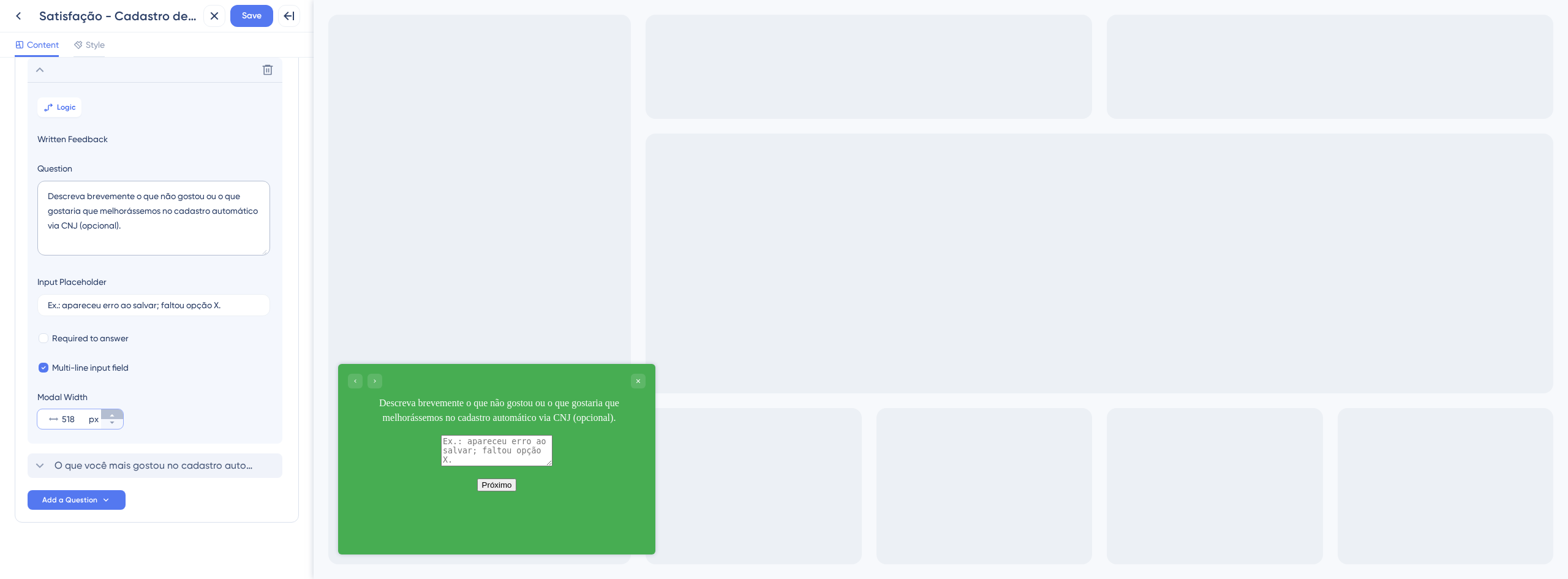
click at [111, 418] on icon at bounding box center [112, 416] width 8 height 8
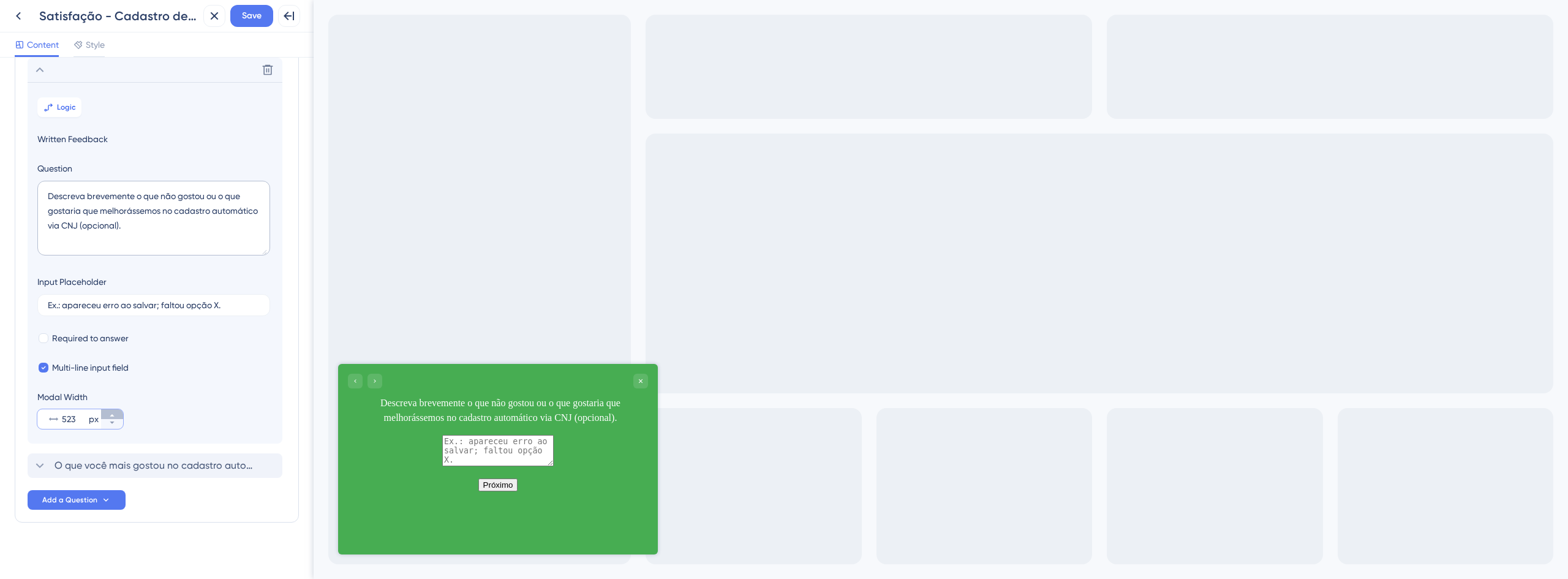
click at [111, 418] on icon at bounding box center [112, 416] width 8 height 8
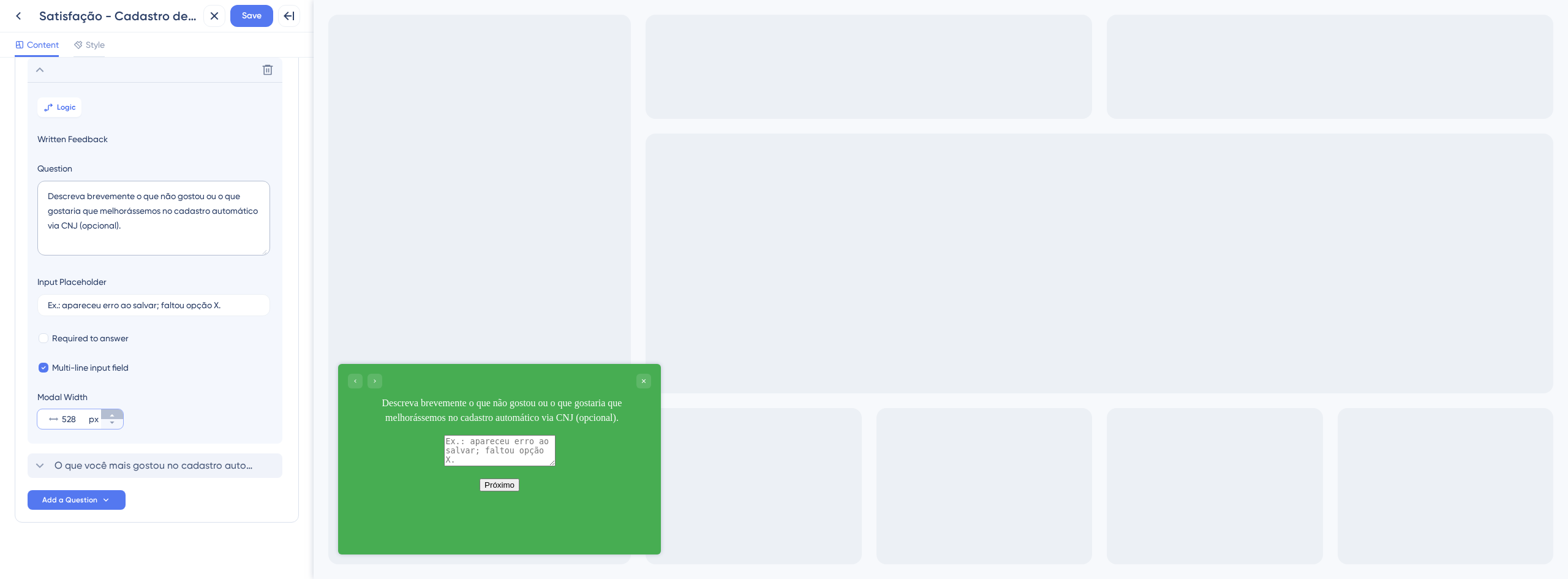
click at [111, 418] on icon at bounding box center [112, 416] width 8 height 8
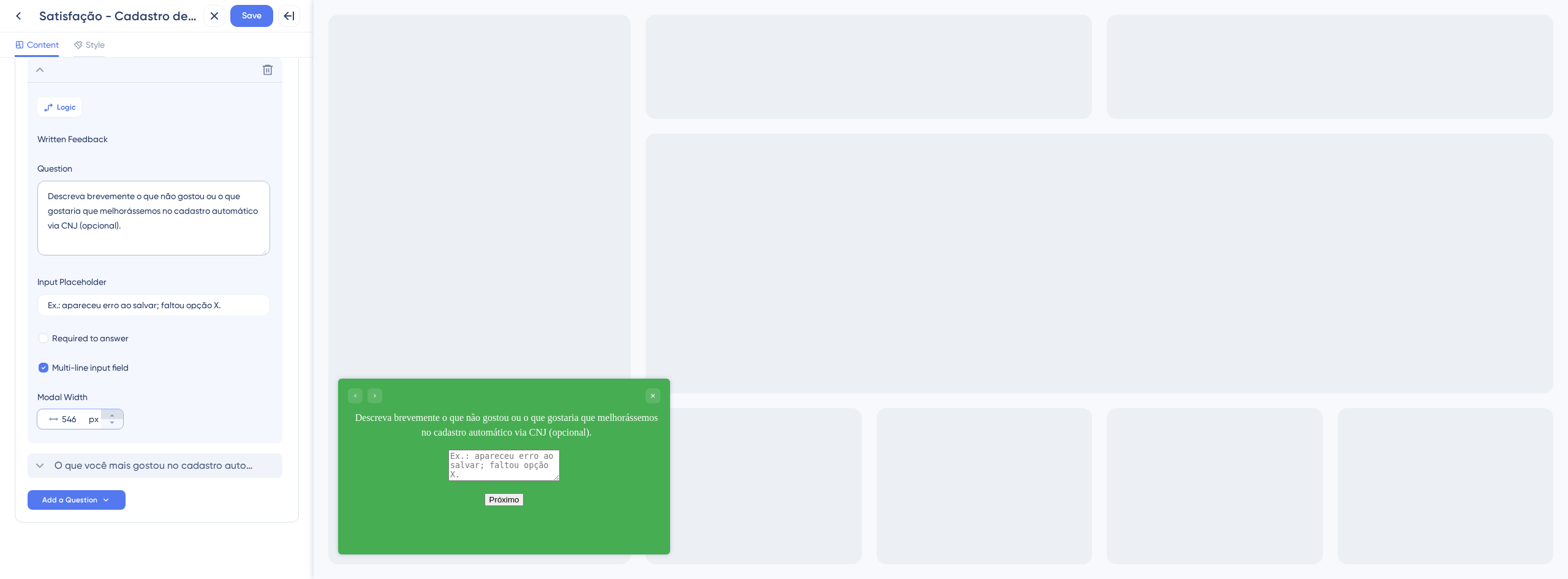
click at [111, 418] on icon at bounding box center [112, 416] width 8 height 8
click at [112, 426] on icon at bounding box center [112, 423] width 8 height 8
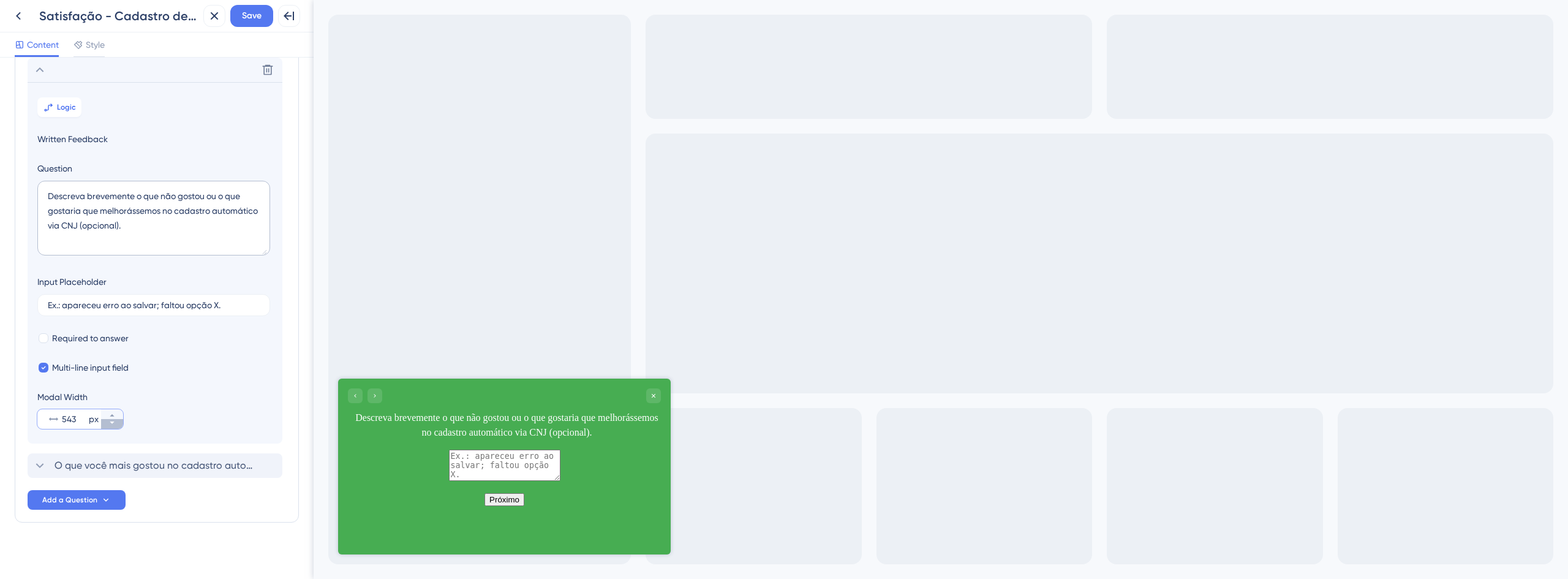
click at [112, 426] on icon at bounding box center [112, 423] width 8 height 8
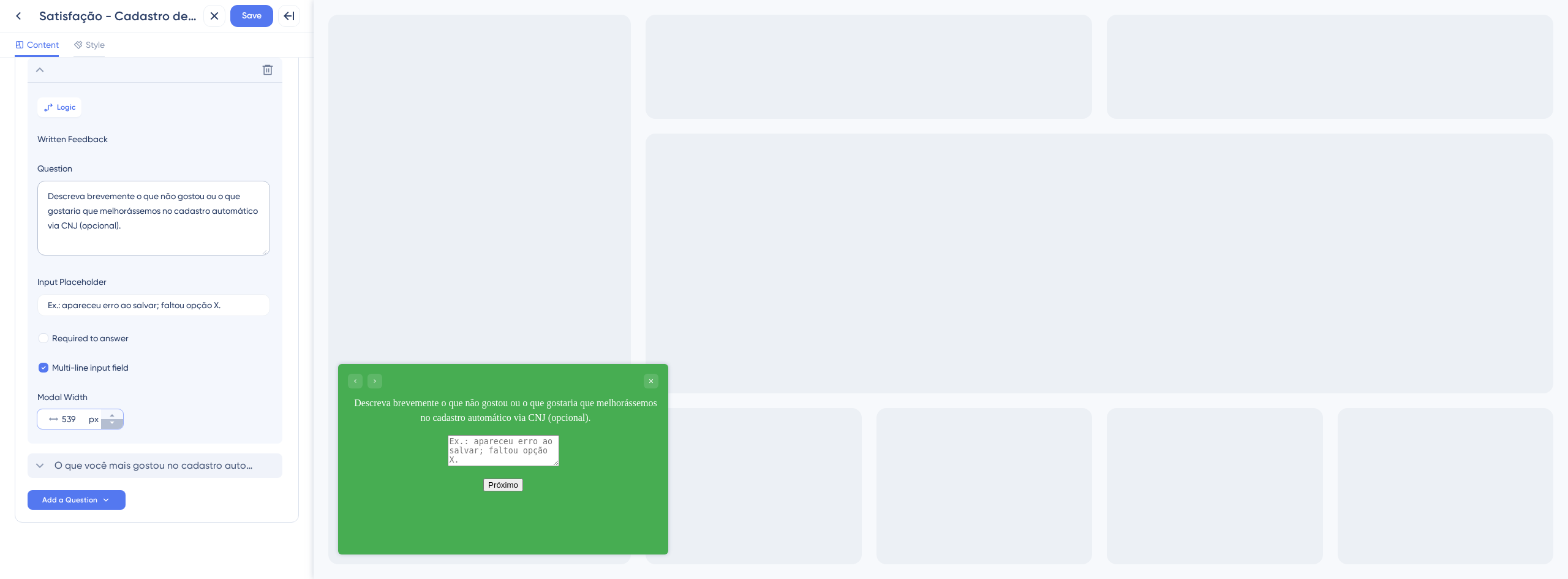
click at [112, 426] on icon at bounding box center [112, 423] width 8 height 8
click at [120, 406] on div "Modal Width 538 px" at bounding box center [80, 409] width 86 height 39
click at [118, 411] on button "538 px" at bounding box center [112, 414] width 22 height 10
click at [118, 411] on button "539 px" at bounding box center [112, 414] width 22 height 10
type input "540"
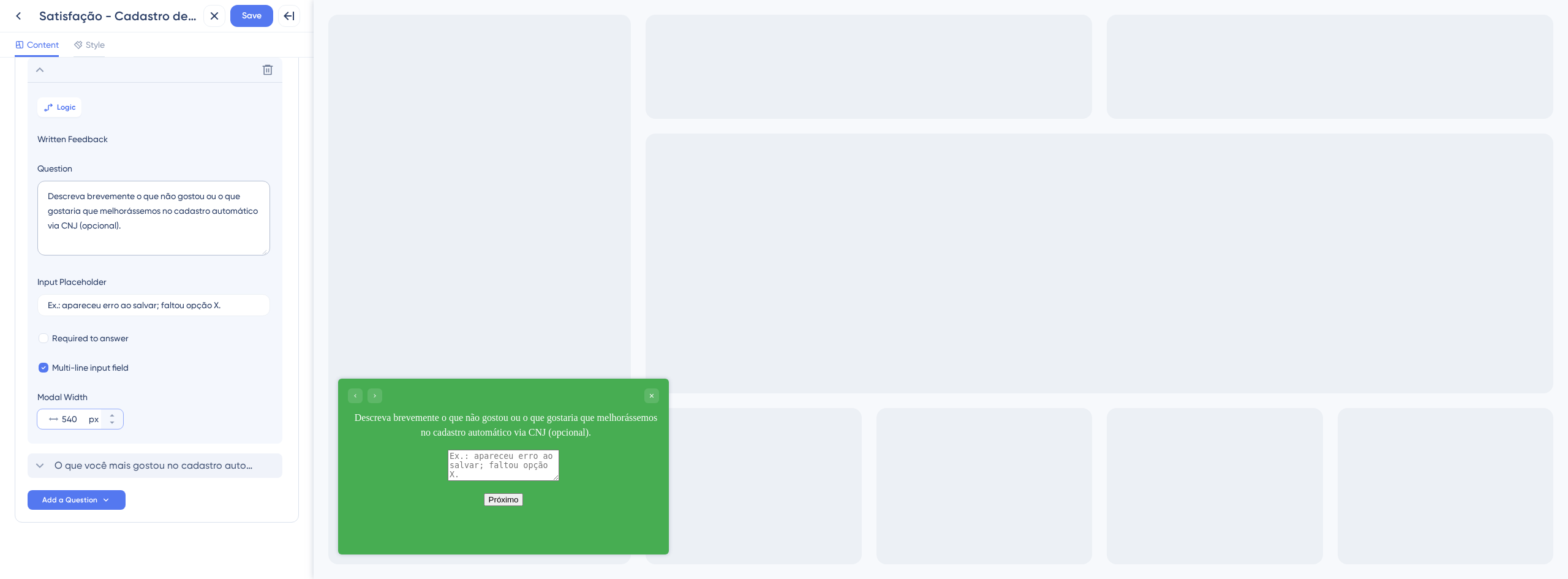
click at [71, 416] on input "540" at bounding box center [74, 419] width 25 height 15
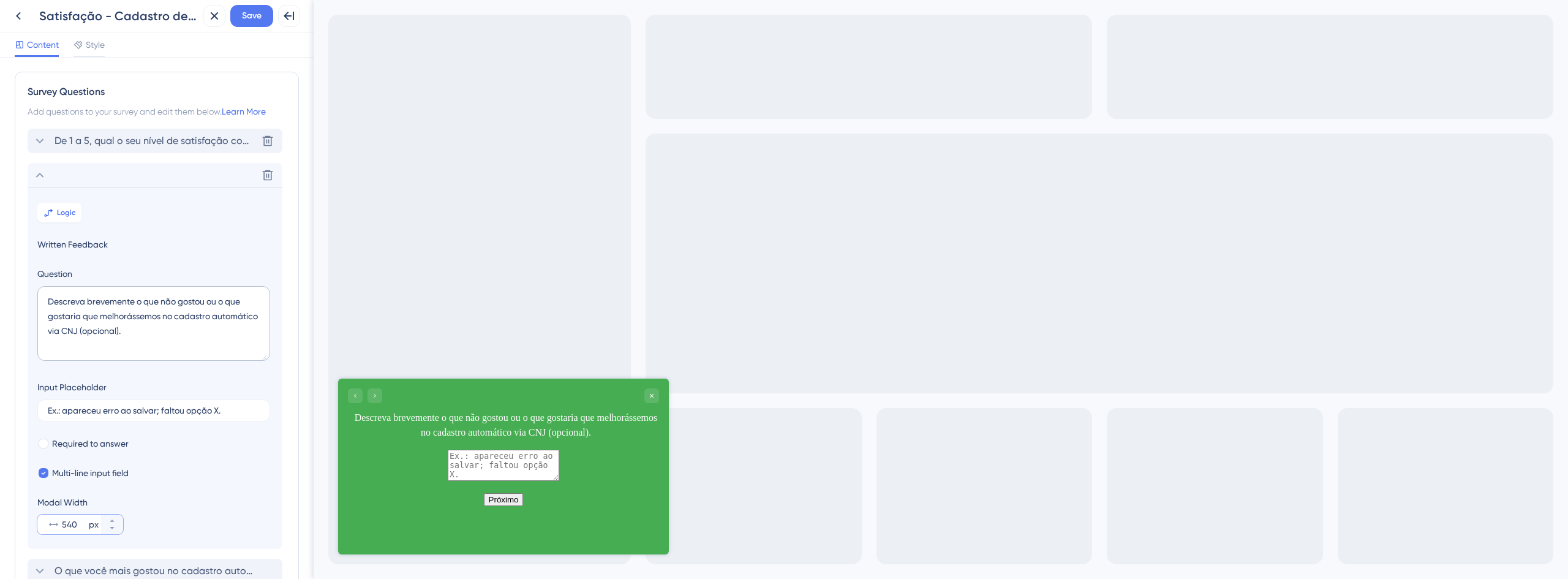
scroll to position [0, 0]
click at [97, 146] on span "De 1 a 5, qual o seu nível de satisfação com o novo cadastro automático de proc…" at bounding box center [156, 141] width 202 height 15
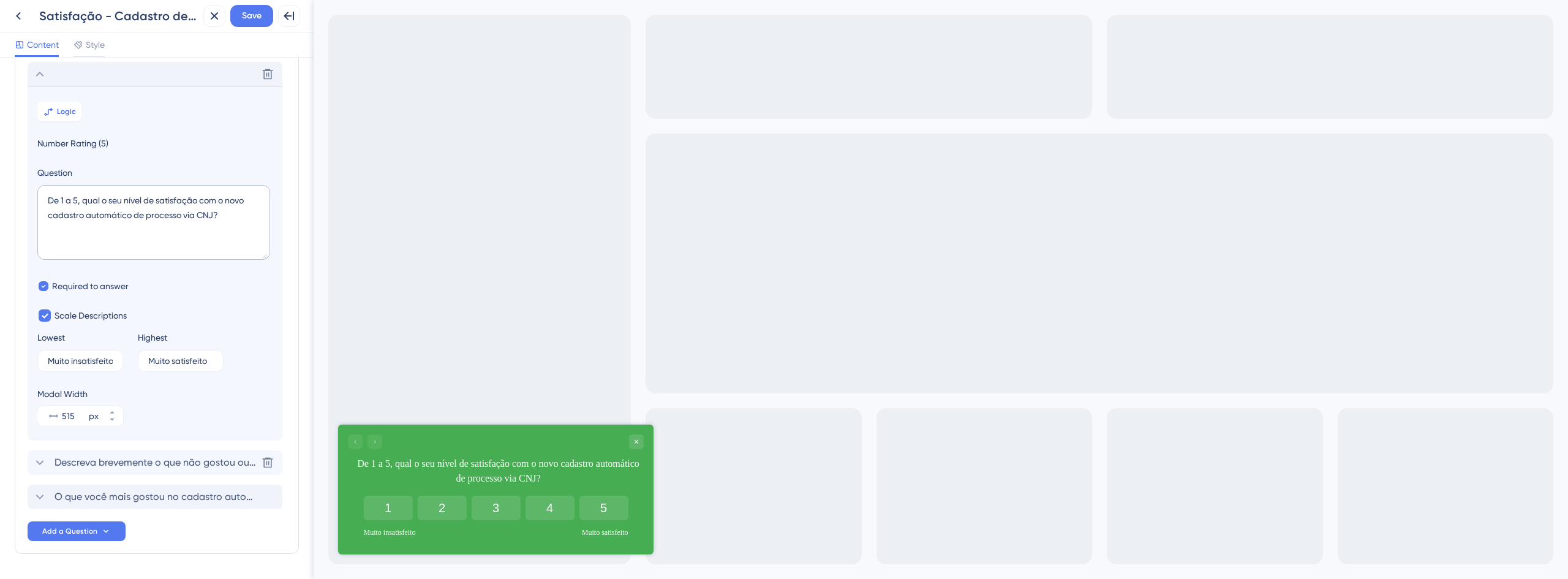
scroll to position [72, 0]
click at [62, 412] on input "515" at bounding box center [74, 411] width 25 height 15
paste input "40"
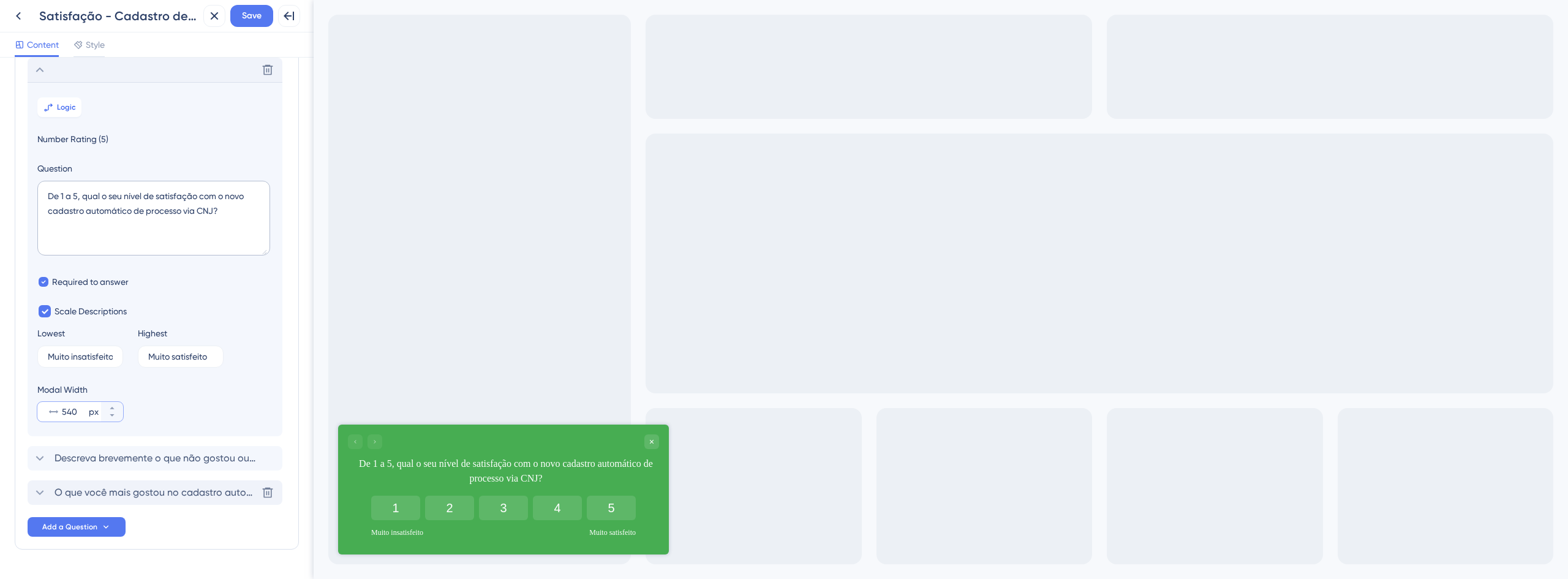
type input "540"
click at [126, 492] on span "O que você mais gostou no cadastro automático via CNJ? (opcional)" at bounding box center [156, 492] width 202 height 15
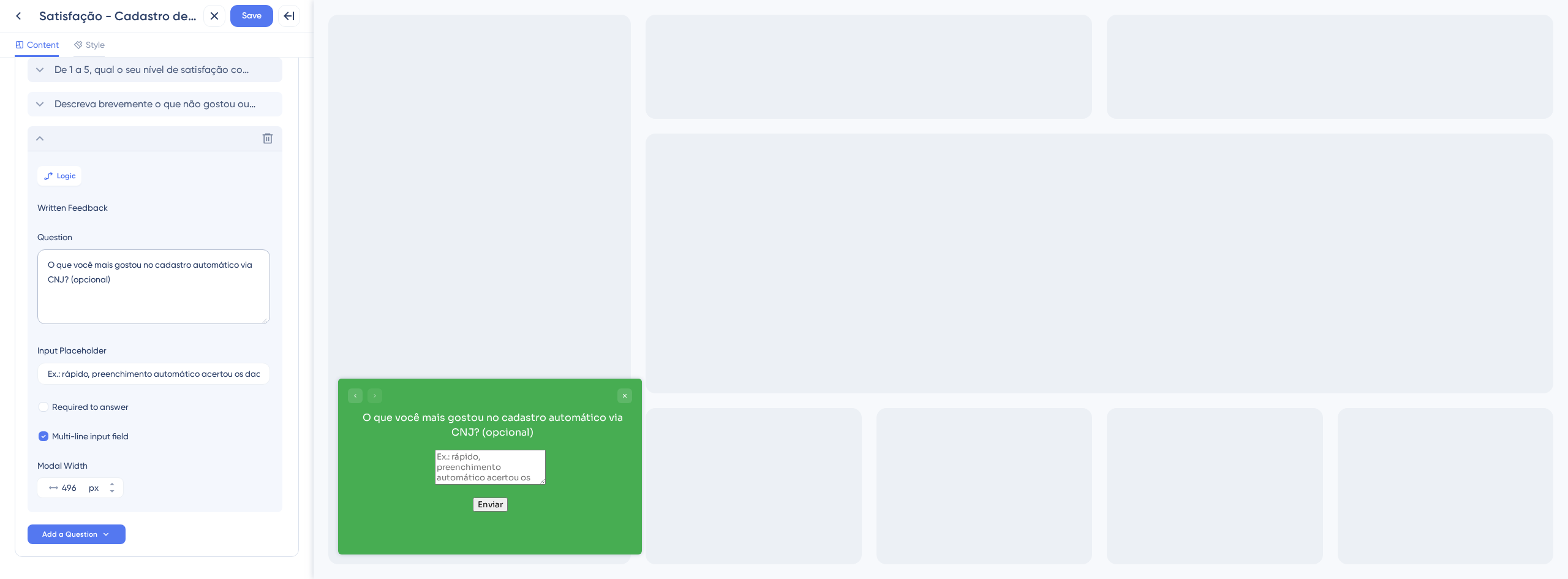
scroll to position [113, 0]
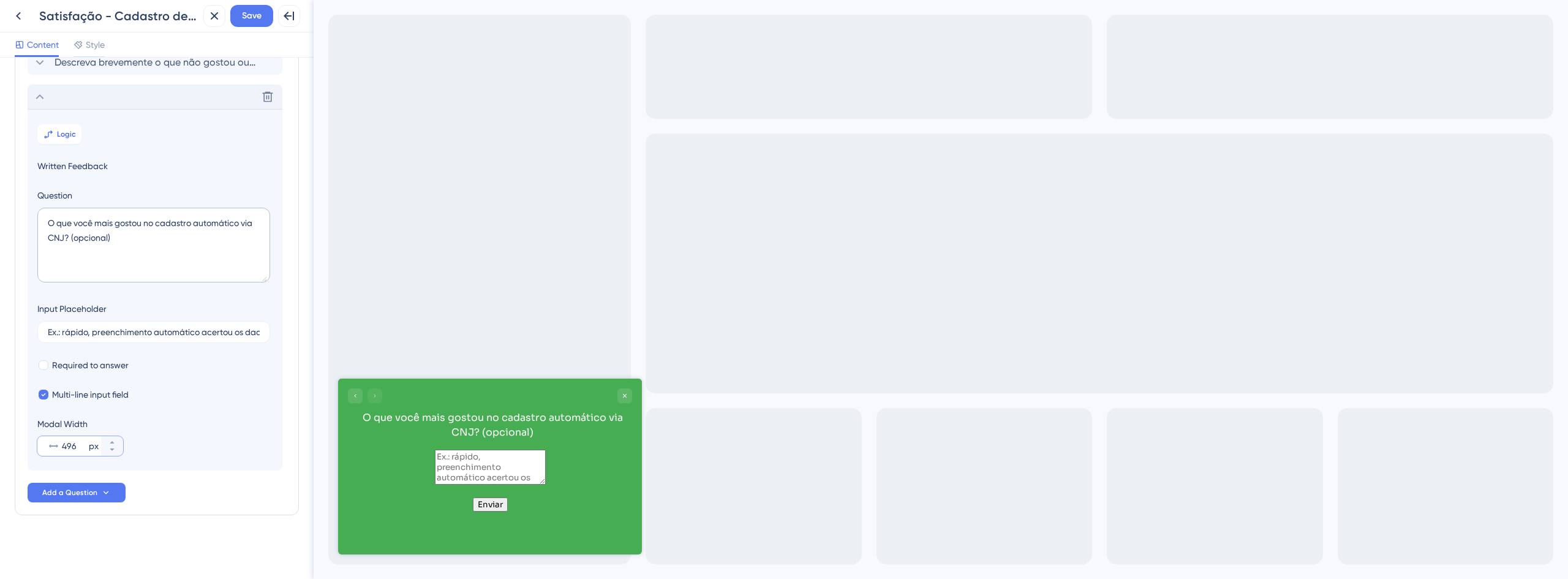
click at [67, 441] on input "496" at bounding box center [74, 446] width 25 height 15
click at [68, 447] on input "496" at bounding box center [74, 446] width 25 height 15
paste input "540"
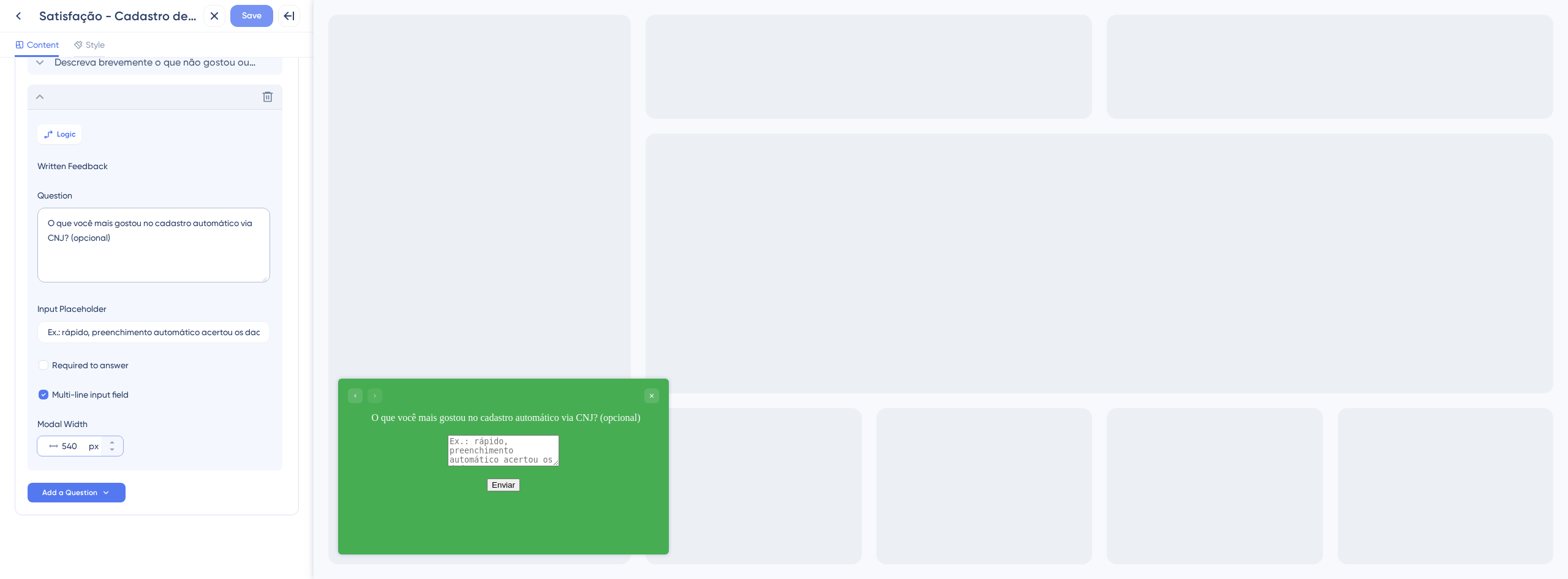
type input "540"
click at [262, 22] on button "Save" at bounding box center [251, 16] width 43 height 22
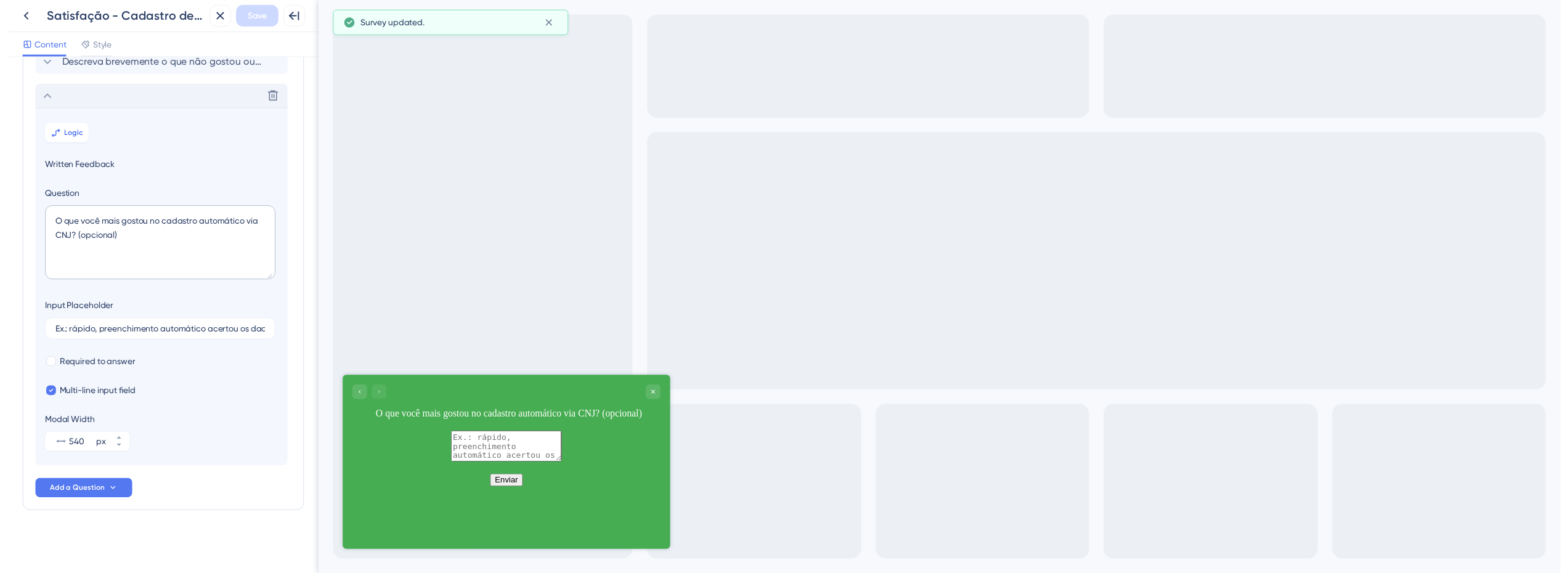
scroll to position [0, 0]
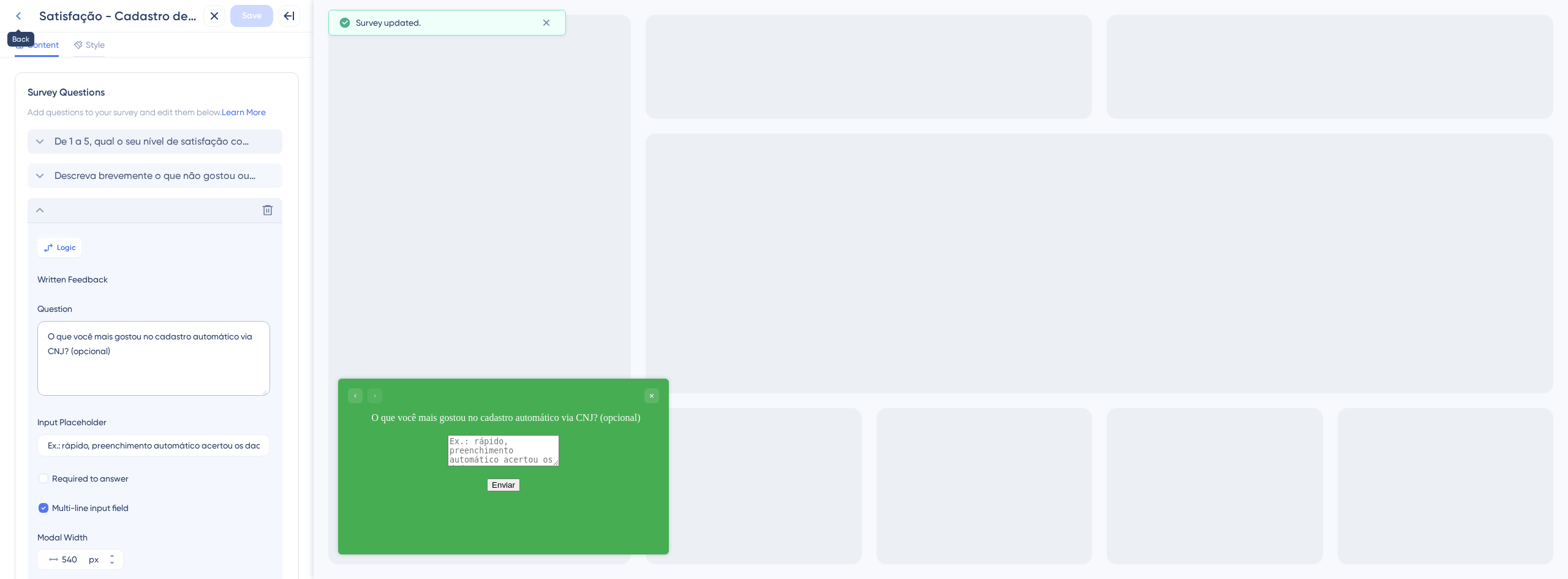
click at [23, 20] on icon at bounding box center [18, 15] width 15 height 15
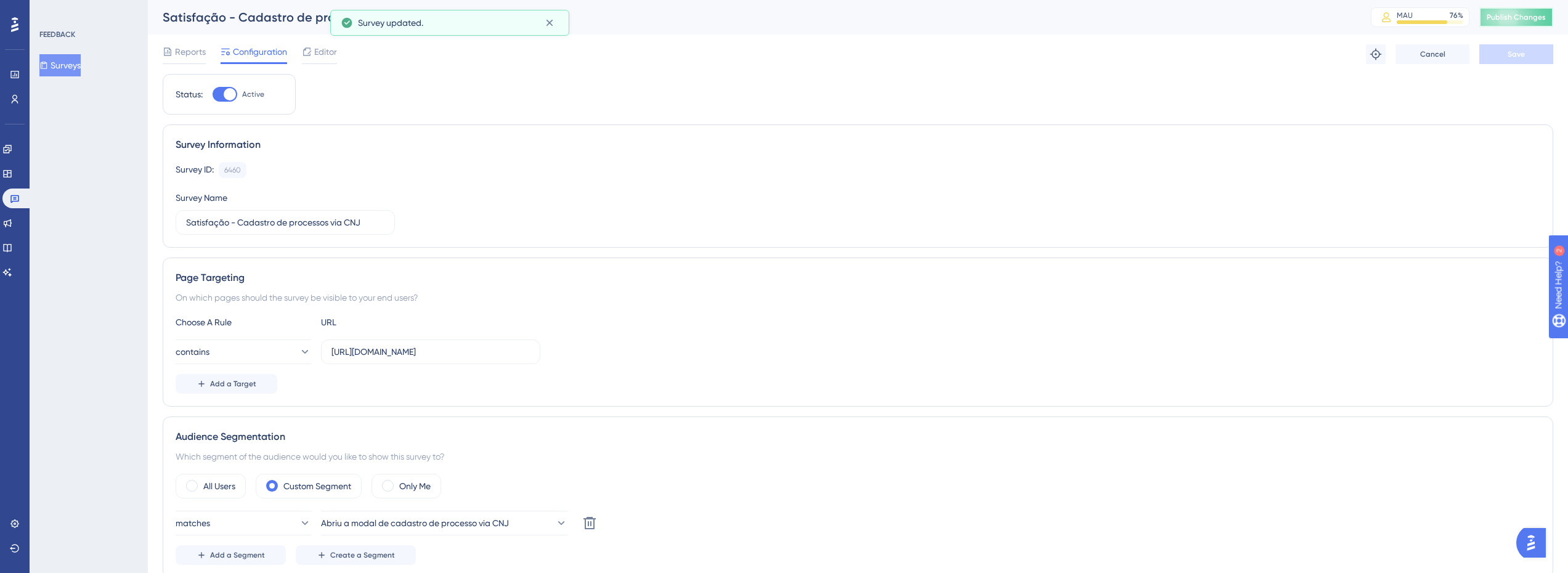
click at [1535, 22] on span "Publish Changes" at bounding box center [1516, 17] width 59 height 10
click at [180, 59] on div "Reports" at bounding box center [184, 54] width 43 height 20
